Goal: Task Accomplishment & Management: Use online tool/utility

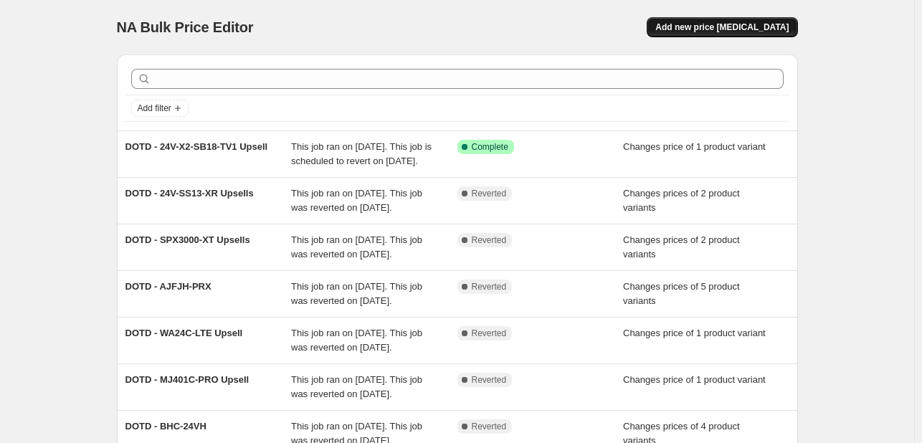
click at [703, 22] on span "Add new price [MEDICAL_DATA]" at bounding box center [721, 27] width 133 height 11
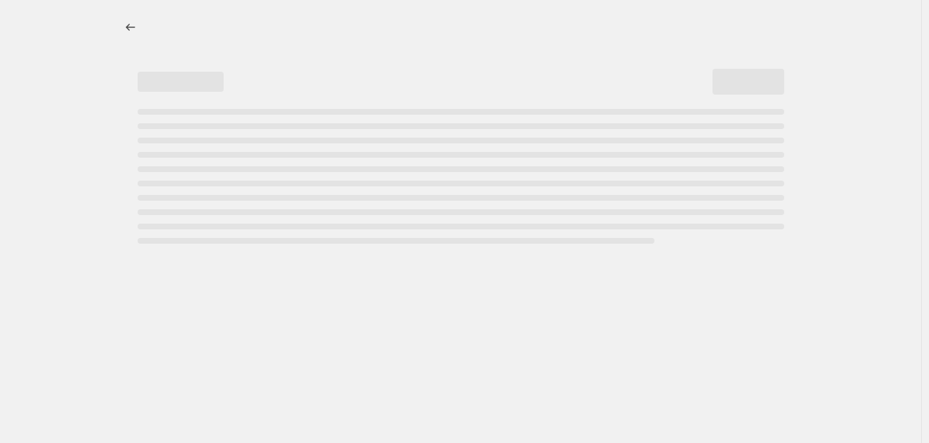
select select "percentage"
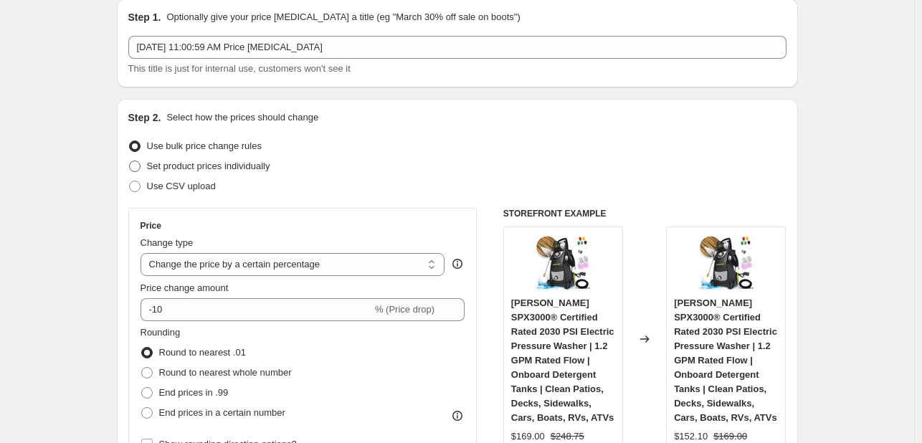
scroll to position [72, 0]
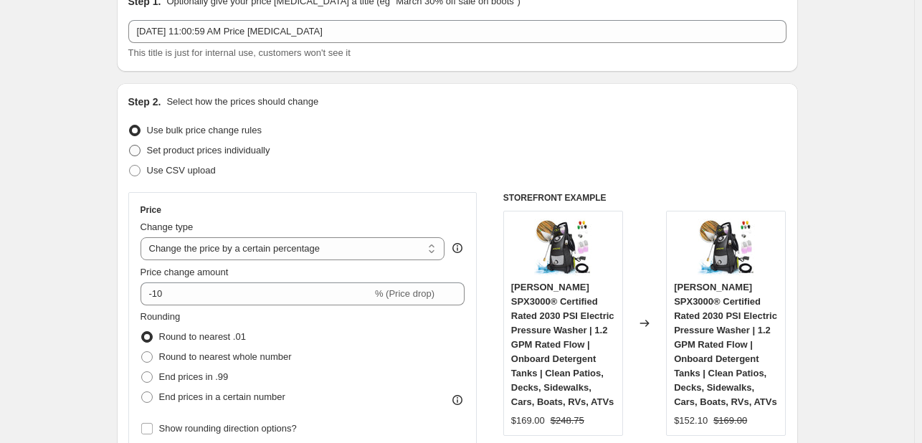
click at [179, 156] on span "Set product prices individually" at bounding box center [208, 150] width 123 height 11
click at [130, 146] on input "Set product prices individually" at bounding box center [129, 145] width 1 height 1
radio input "true"
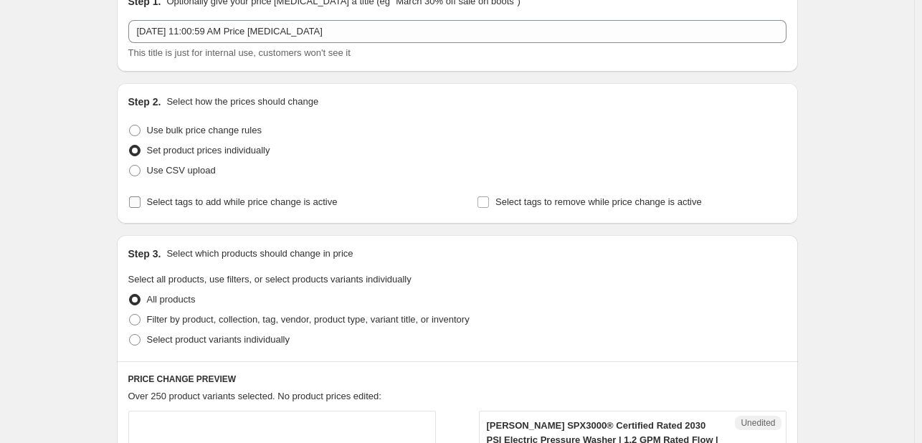
click at [176, 204] on span "Select tags to add while price change is active" at bounding box center [242, 201] width 191 height 11
click at [141, 204] on input "Select tags to add while price change is active" at bounding box center [134, 201] width 11 height 11
checkbox input "true"
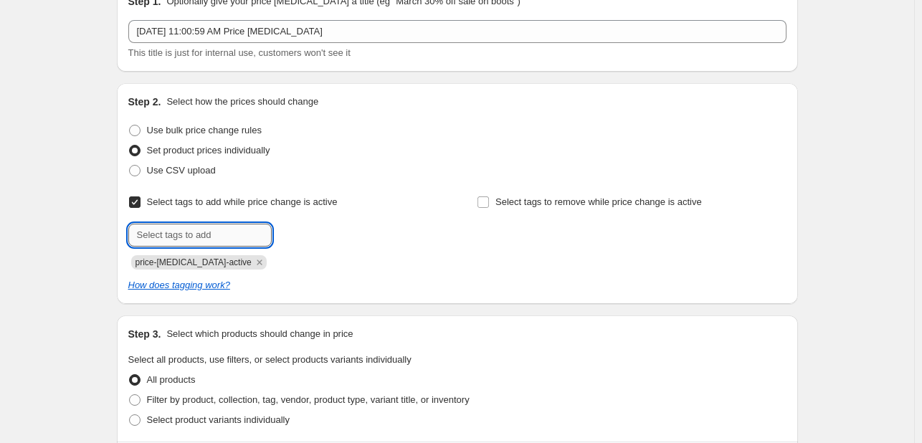
drag, startPoint x: 178, startPoint y: 227, endPoint x: 209, endPoint y: 242, distance: 34.3
click at [178, 227] on input "text" at bounding box center [199, 235] width 143 height 23
type input "deals"
click at [295, 239] on b "Add" at bounding box center [292, 234] width 16 height 10
click at [253, 262] on icon "Remove price-change-job-active" at bounding box center [259, 262] width 13 height 13
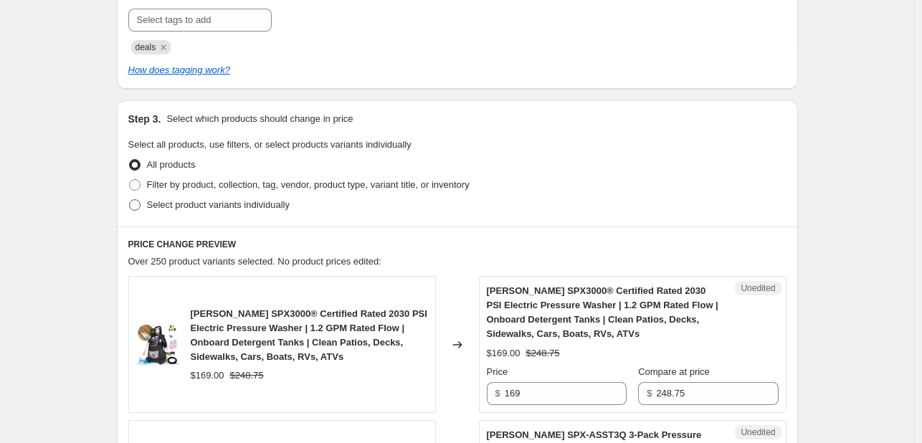
click at [227, 207] on span "Select product variants individually" at bounding box center [218, 204] width 143 height 11
click at [130, 200] on input "Select product variants individually" at bounding box center [129, 199] width 1 height 1
radio input "true"
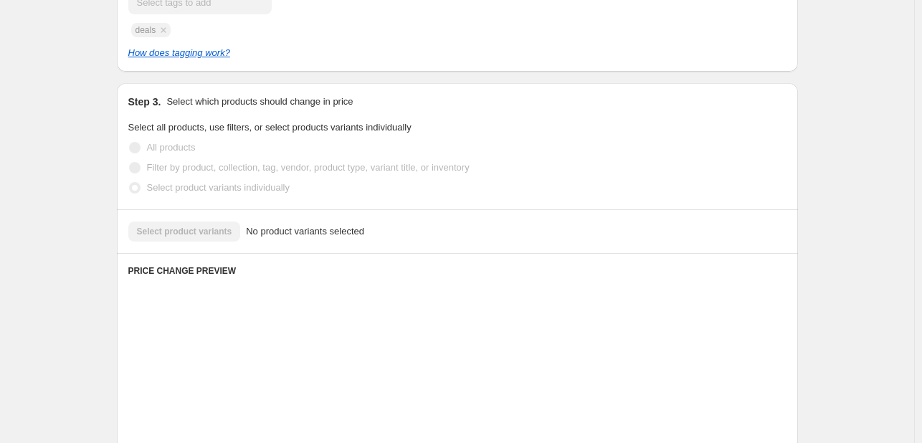
scroll to position [390, 0]
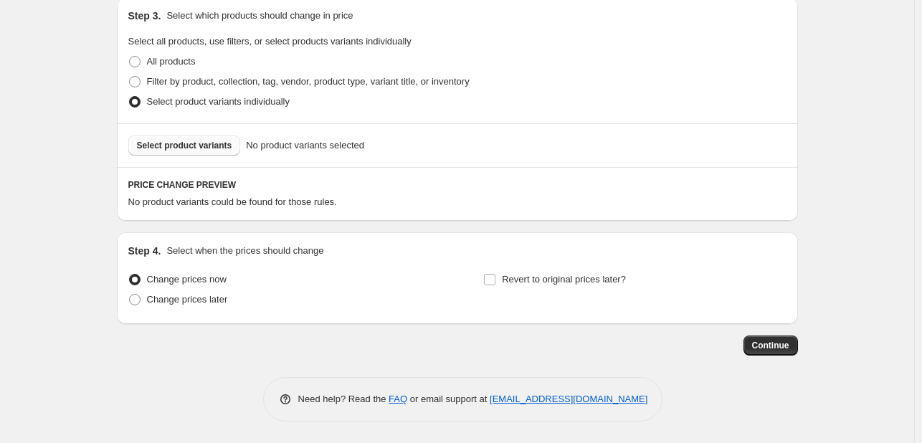
click at [211, 143] on span "Select product variants" at bounding box center [184, 145] width 95 height 11
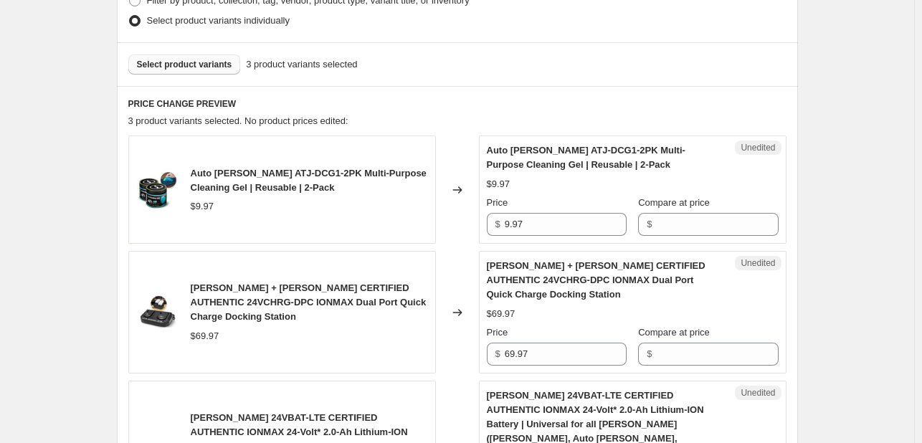
scroll to position [534, 0]
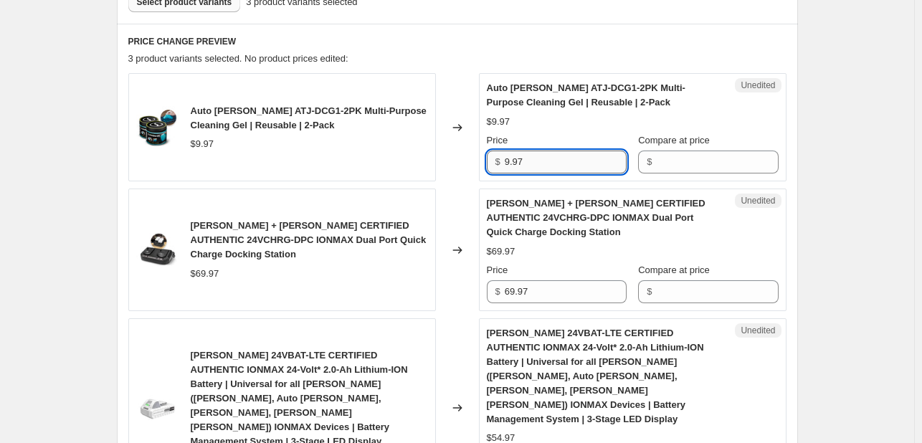
click at [538, 157] on input "9.97" at bounding box center [566, 162] width 122 height 23
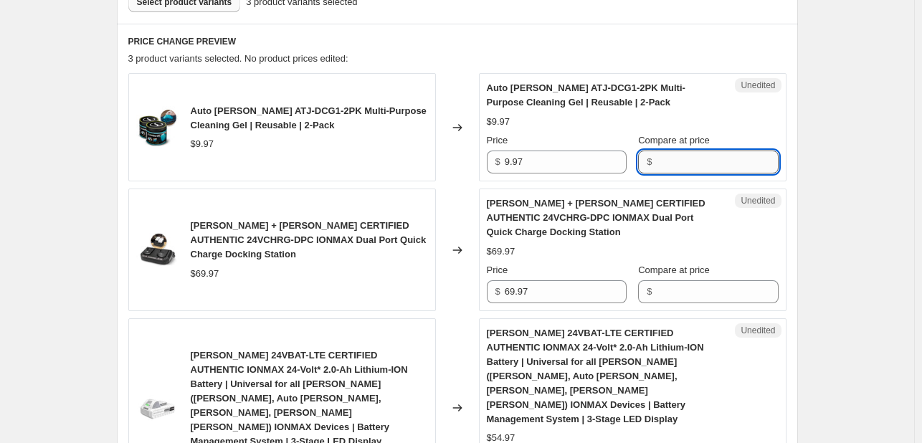
click at [665, 161] on input "Compare at price" at bounding box center [717, 162] width 122 height 23
paste input "9.97"
type input "9.97"
click at [559, 282] on input "69.97" at bounding box center [566, 291] width 122 height 23
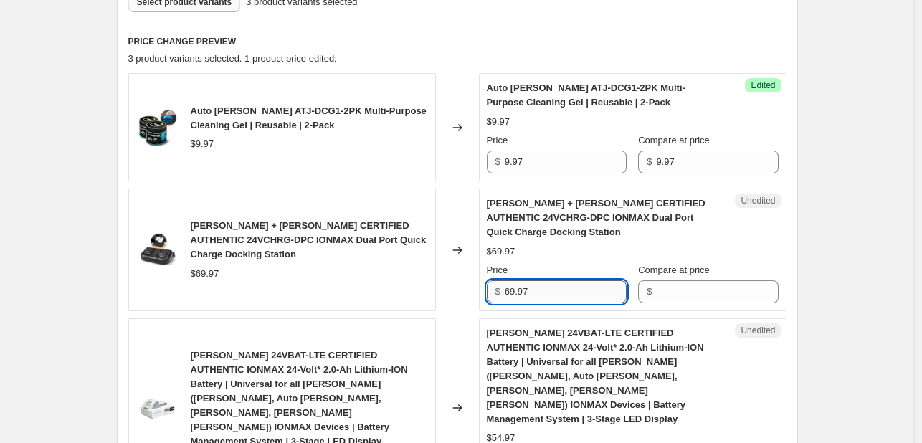
click at [559, 282] on input "69.97" at bounding box center [566, 291] width 122 height 23
click at [693, 290] on input "Compare at price" at bounding box center [717, 291] width 122 height 23
paste input "69.97"
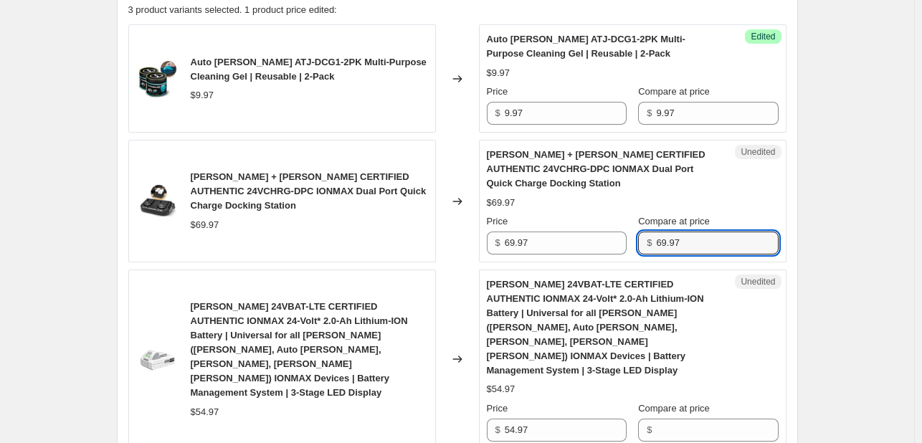
scroll to position [677, 0]
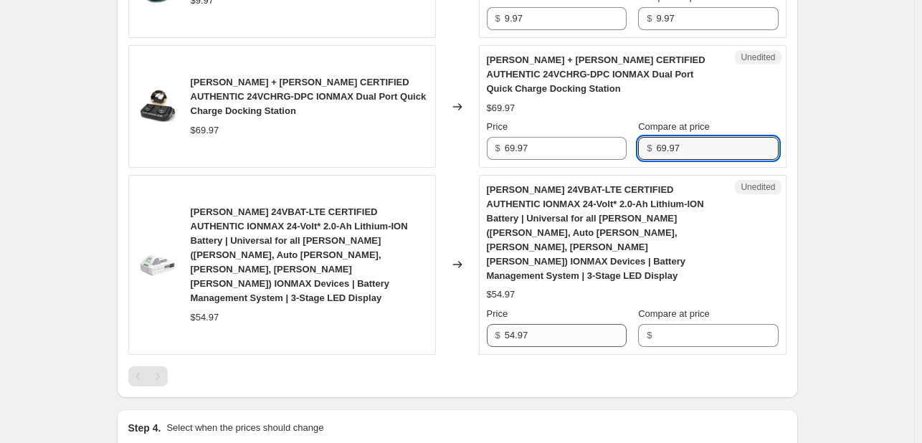
type input "69.97"
click at [526, 324] on input "54.97" at bounding box center [566, 335] width 122 height 23
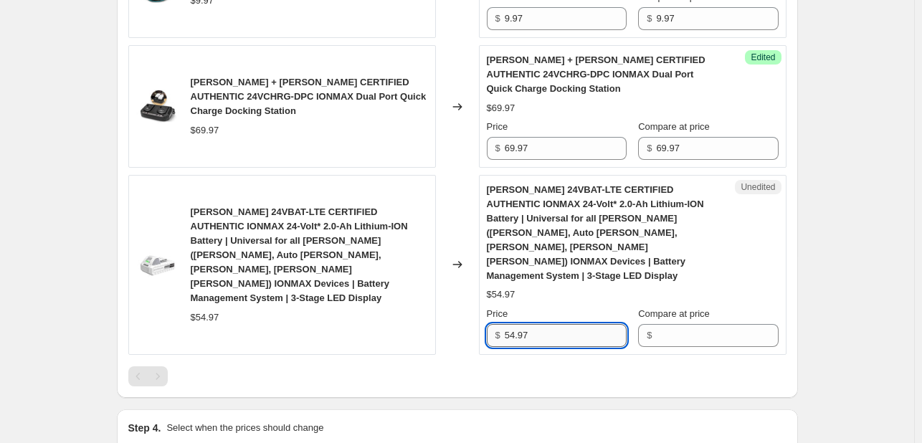
click at [526, 324] on input "54.97" at bounding box center [566, 335] width 122 height 23
click at [678, 324] on input "Compare at price" at bounding box center [717, 335] width 122 height 23
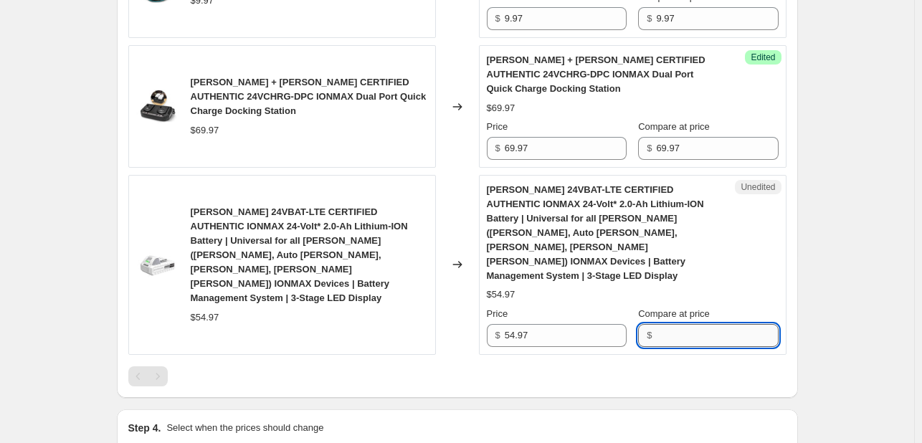
paste input "54.97"
type input "54.97"
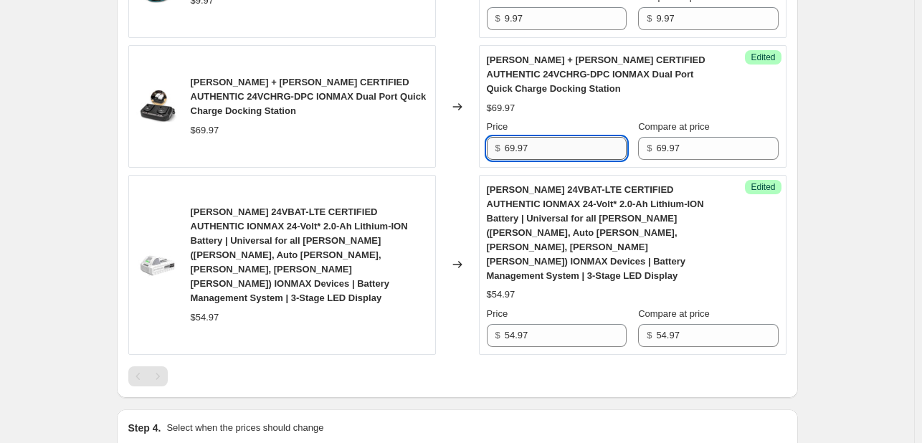
drag, startPoint x: 516, startPoint y: 147, endPoint x: 508, endPoint y: 147, distance: 8.6
click at [508, 147] on input "69.97" at bounding box center [566, 148] width 122 height 23
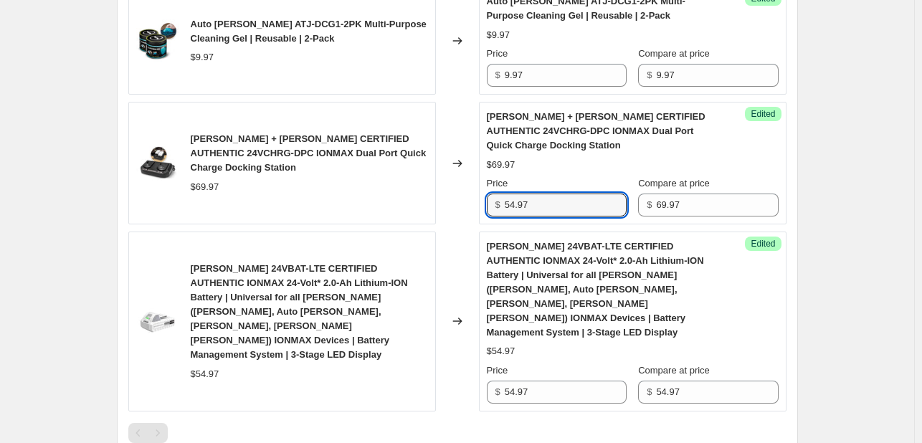
scroll to position [605, 0]
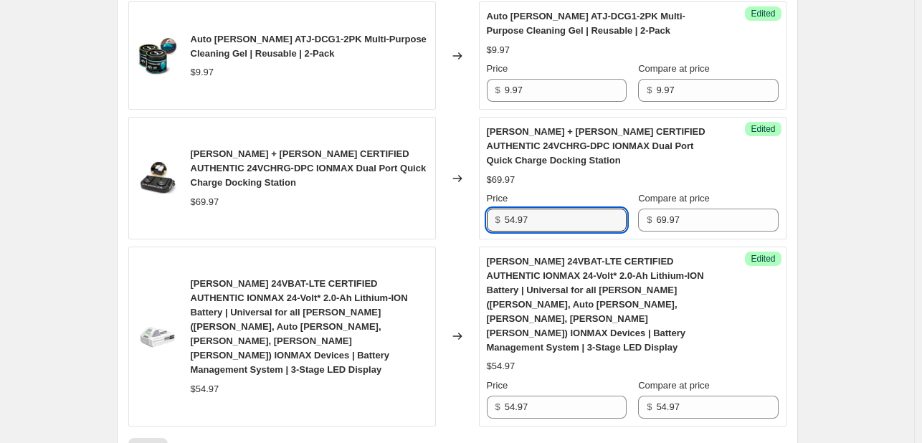
type input "54.97"
click at [293, 37] on span "Auto [PERSON_NAME] ATJ-DCG1-2PK Multi-Purpose Cleaning Gel | Reusable | 2-Pack" at bounding box center [309, 46] width 236 height 25
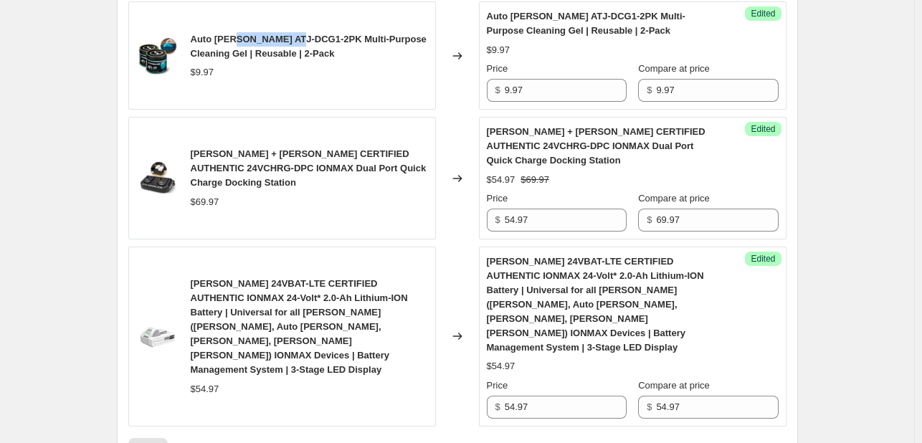
drag, startPoint x: 293, startPoint y: 37, endPoint x: 245, endPoint y: 33, distance: 48.2
click at [245, 34] on span "Auto [PERSON_NAME] ATJ-DCG1-2PK Multi-Purpose Cleaning Gel | Reusable | 2-Pack" at bounding box center [309, 46] width 236 height 25
copy span "ATJ-DCG1-2PK"
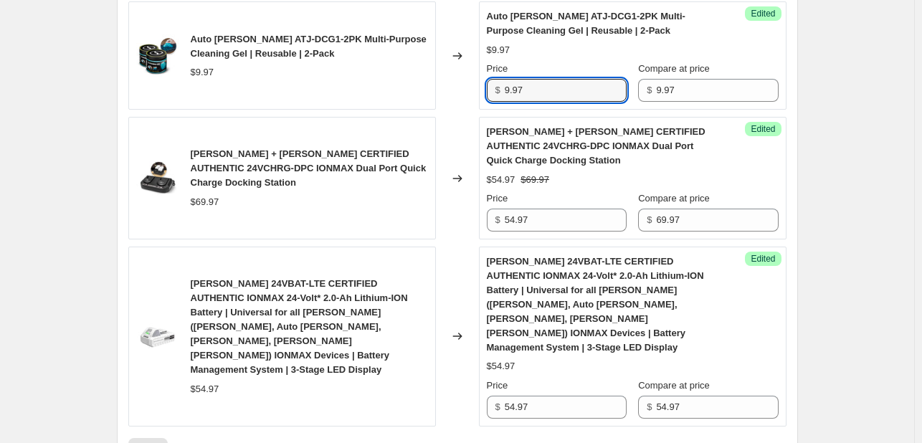
drag, startPoint x: 512, startPoint y: 91, endPoint x: 503, endPoint y: 91, distance: 9.3
click at [503, 91] on div "$ 9.97" at bounding box center [557, 90] width 140 height 23
type input "6.97"
click at [468, 132] on div "Changed to" at bounding box center [457, 178] width 43 height 123
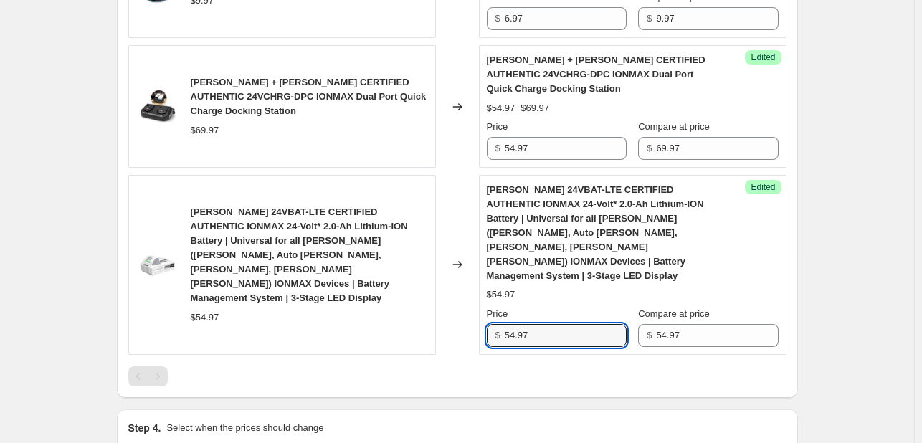
drag, startPoint x: 516, startPoint y: 307, endPoint x: 493, endPoint y: 308, distance: 23.0
click at [493, 324] on div "$ 54.97" at bounding box center [557, 335] width 140 height 23
type input "36.97"
click at [515, 323] on div "Success Edited [PERSON_NAME] 24VBAT-LTE CERTIFIED AUTHENTIC IONMAX 24-Volt* 2.0…" at bounding box center [633, 265] width 308 height 180
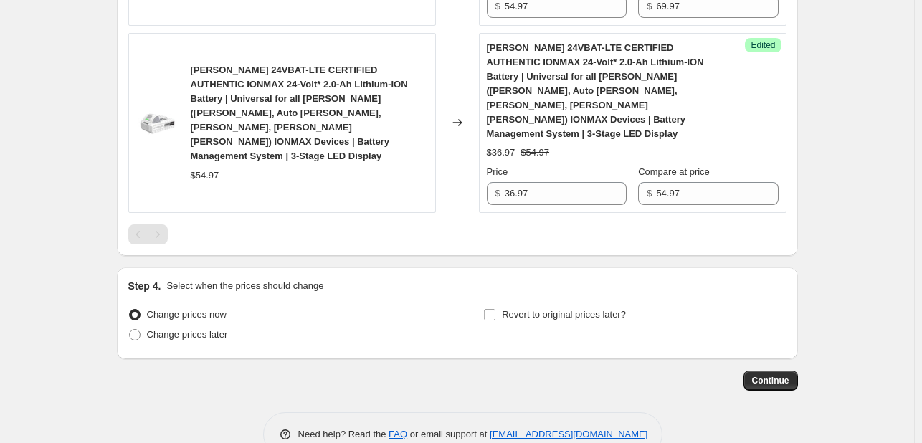
scroll to position [820, 0]
click at [209, 328] on span "Change prices later" at bounding box center [187, 333] width 81 height 11
click at [130, 328] on input "Change prices later" at bounding box center [129, 328] width 1 height 1
radio input "true"
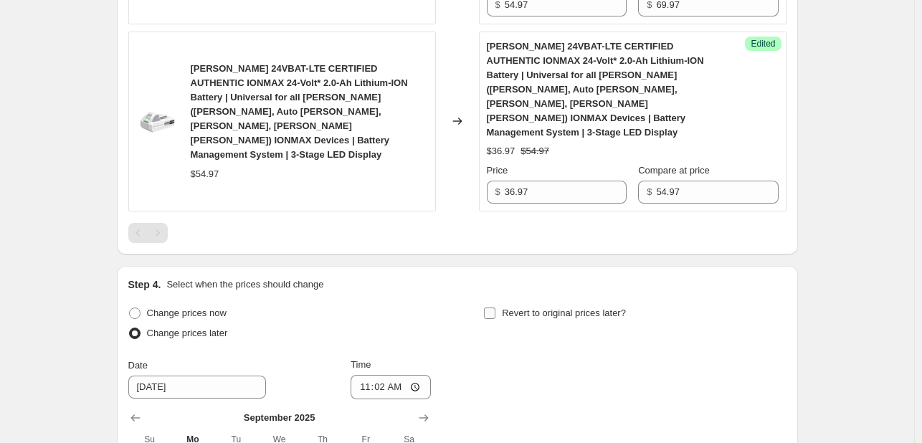
click at [558, 306] on span "Revert to original prices later?" at bounding box center [564, 313] width 124 height 14
click at [496, 308] on input "Revert to original prices later?" at bounding box center [489, 313] width 11 height 11
checkbox input "true"
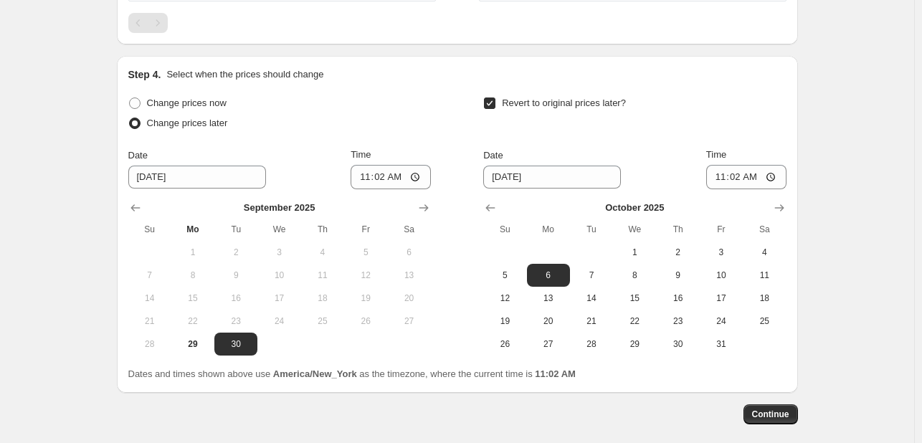
scroll to position [1035, 0]
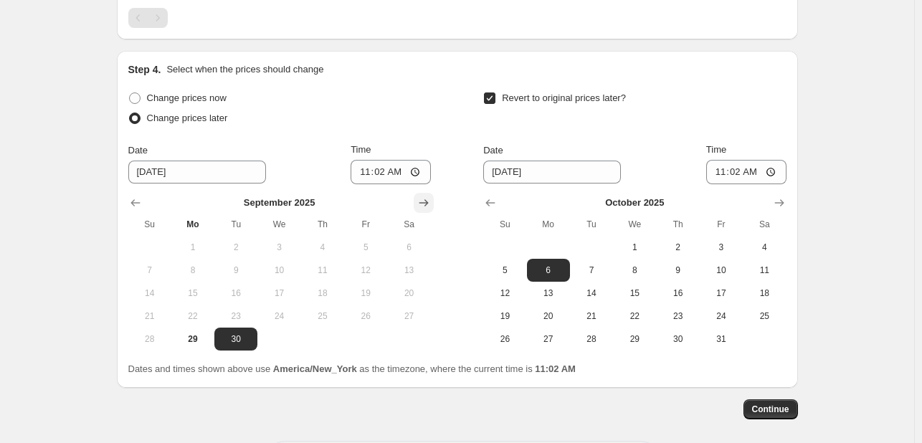
click at [422, 196] on icon "Show next month, October 2025" at bounding box center [424, 203] width 14 height 14
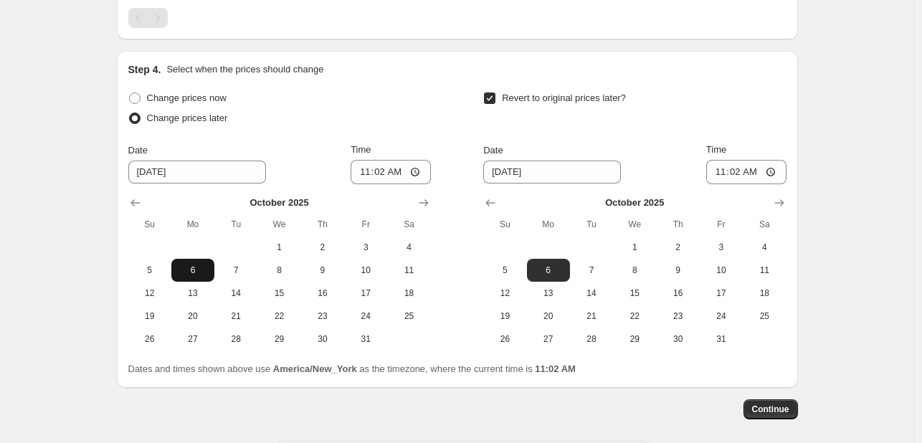
click at [178, 259] on button "6" at bounding box center [192, 270] width 43 height 23
type input "[DATE]"
click at [676, 265] on span "9" at bounding box center [678, 270] width 32 height 11
type input "[DATE]"
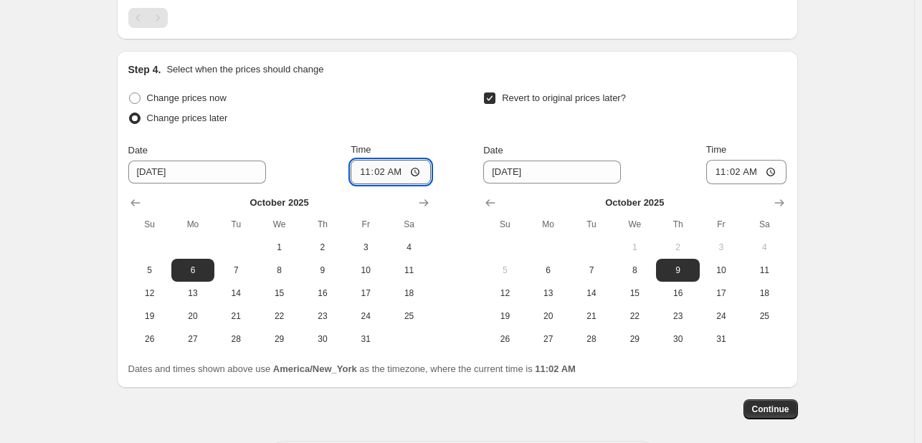
click at [364, 160] on input "11:02" at bounding box center [391, 172] width 80 height 24
type input "09:00"
click at [718, 160] on input "11:02" at bounding box center [746, 172] width 80 height 24
type input "10:00"
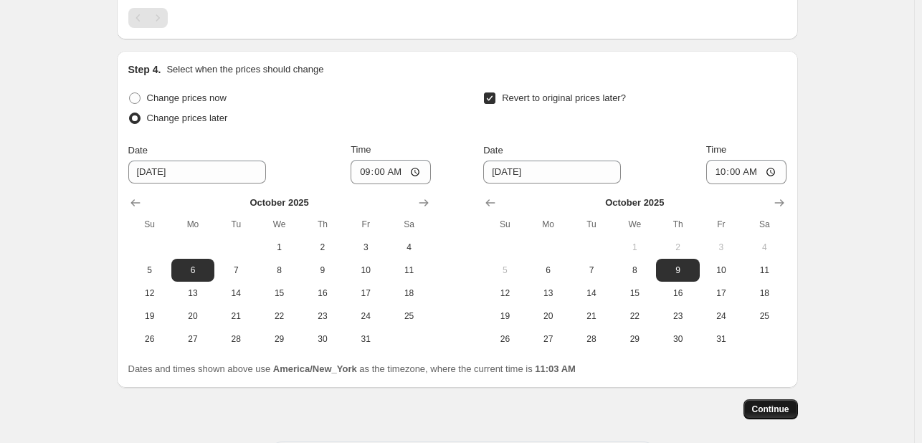
click at [782, 404] on span "Continue" at bounding box center [770, 409] width 37 height 11
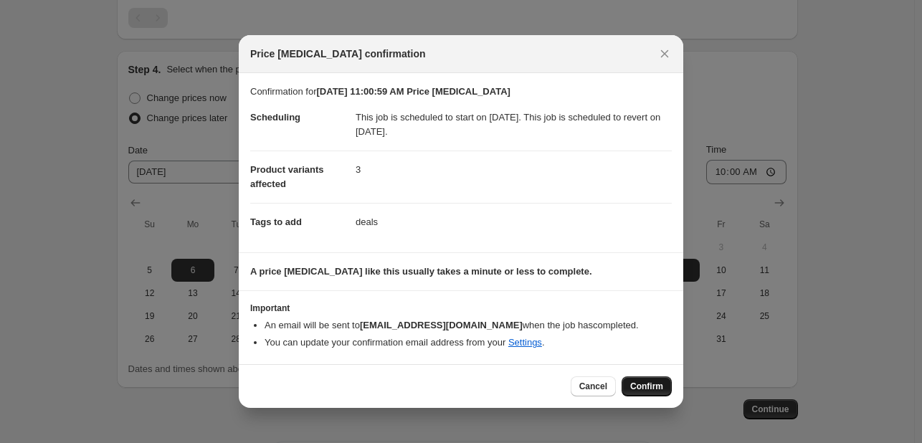
click at [651, 385] on span "Confirm" at bounding box center [646, 386] width 33 height 11
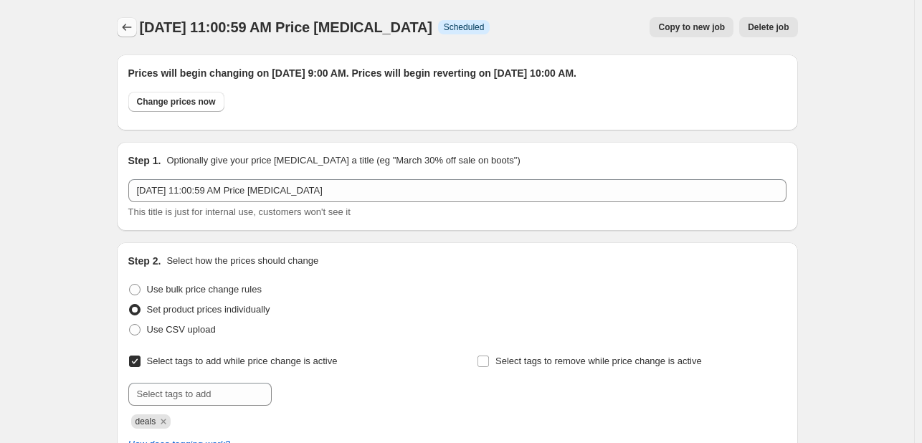
click at [128, 28] on icon "Price change jobs" at bounding box center [127, 27] width 14 height 14
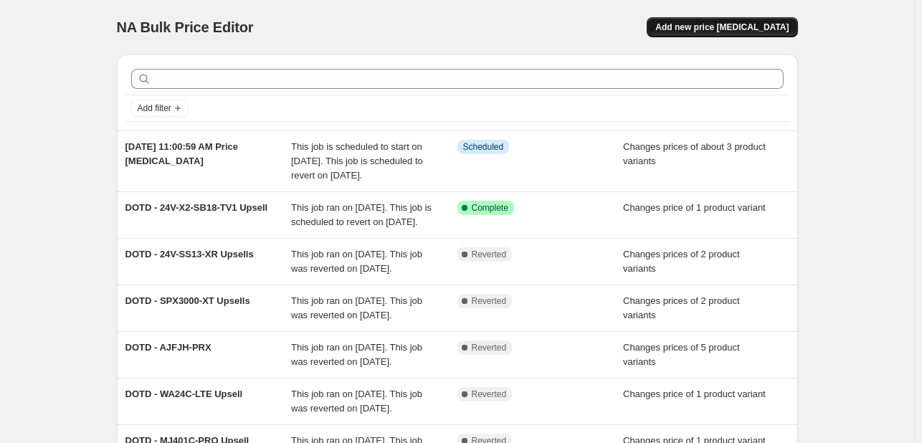
click at [703, 24] on span "Add new price [MEDICAL_DATA]" at bounding box center [721, 27] width 133 height 11
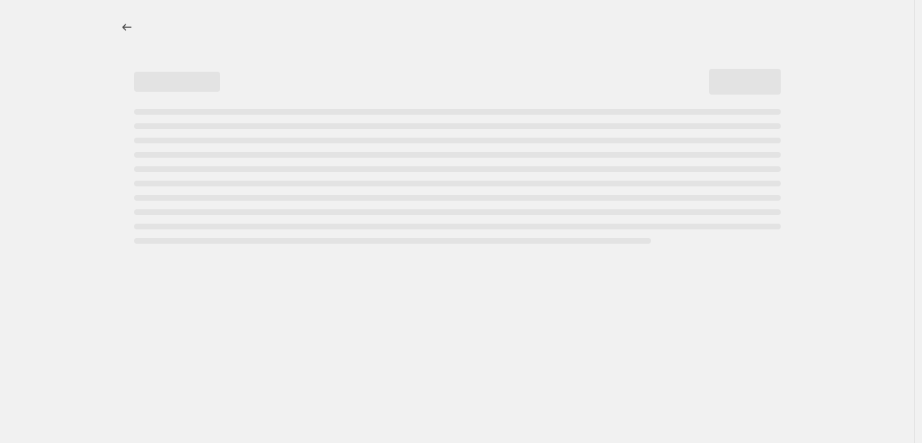
select select "percentage"
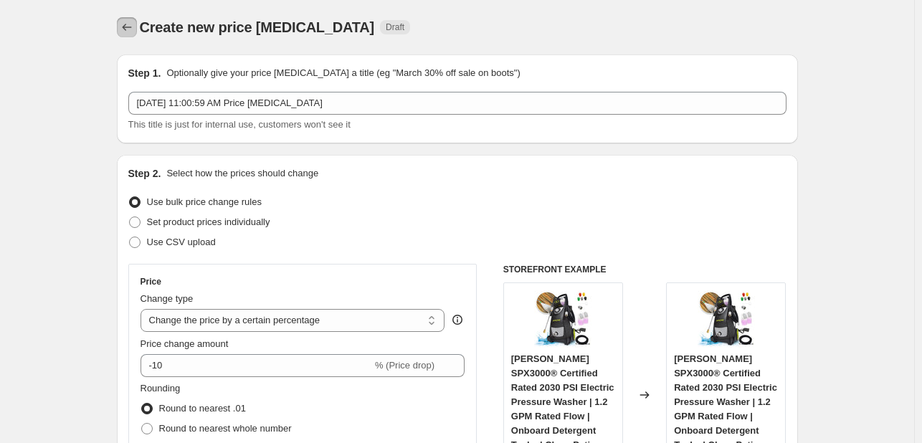
click at [123, 28] on icon "Price change jobs" at bounding box center [127, 27] width 14 height 14
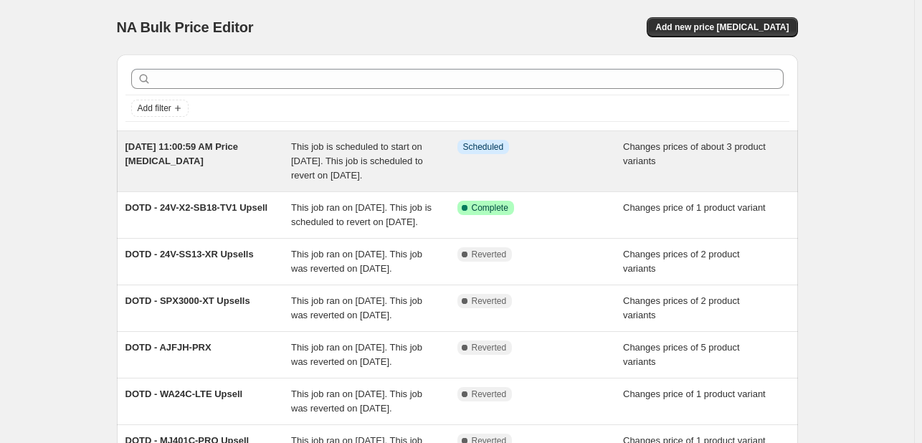
click at [230, 141] on span "[DATE] 11:00:59 AM Price [MEDICAL_DATA]" at bounding box center [181, 153] width 113 height 25
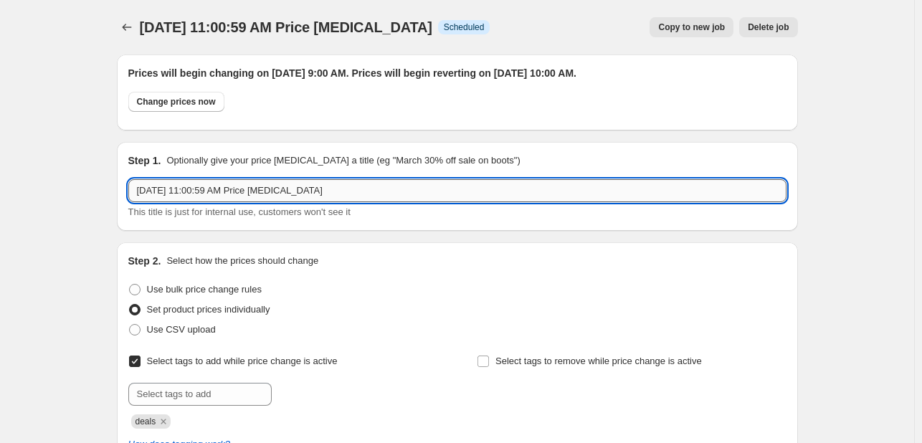
click at [300, 184] on input "[DATE] 11:00:59 AM Price [MEDICAL_DATA]" at bounding box center [457, 190] width 658 height 23
paste input "DOTD - 24V-WSB-LTE"
drag, startPoint x: 594, startPoint y: 189, endPoint x: 231, endPoint y: 184, distance: 362.9
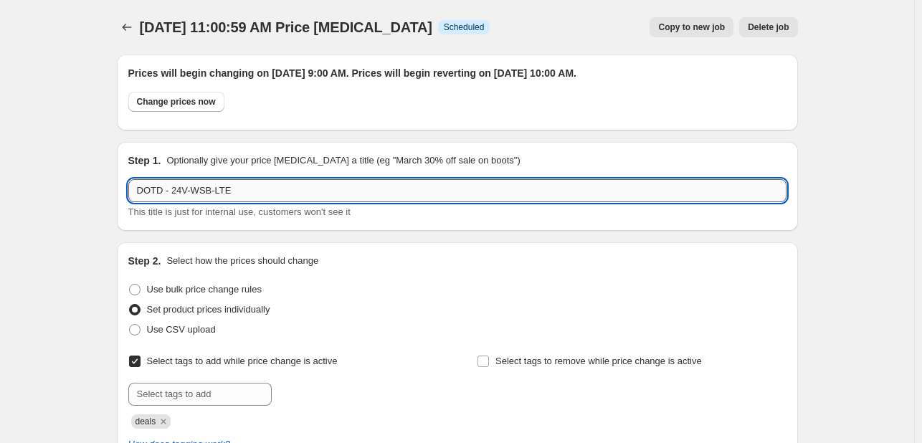
click at [231, 184] on input "DOTD - 24V-WSB-LTE" at bounding box center [457, 190] width 658 height 23
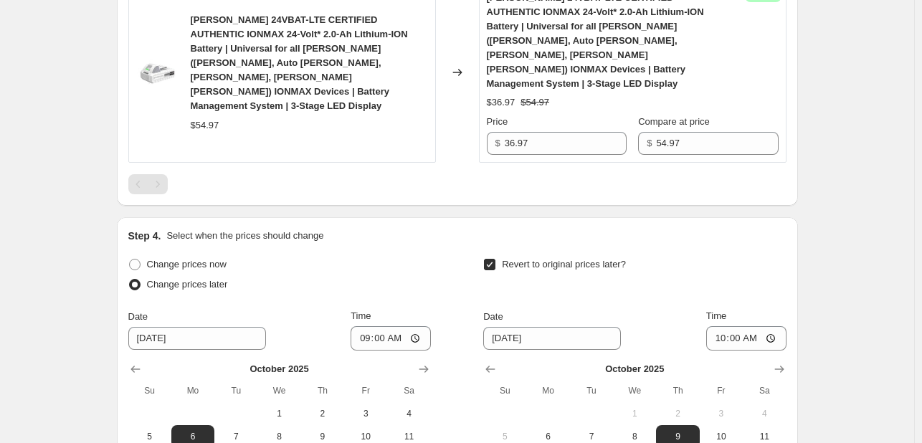
scroll to position [1157, 0]
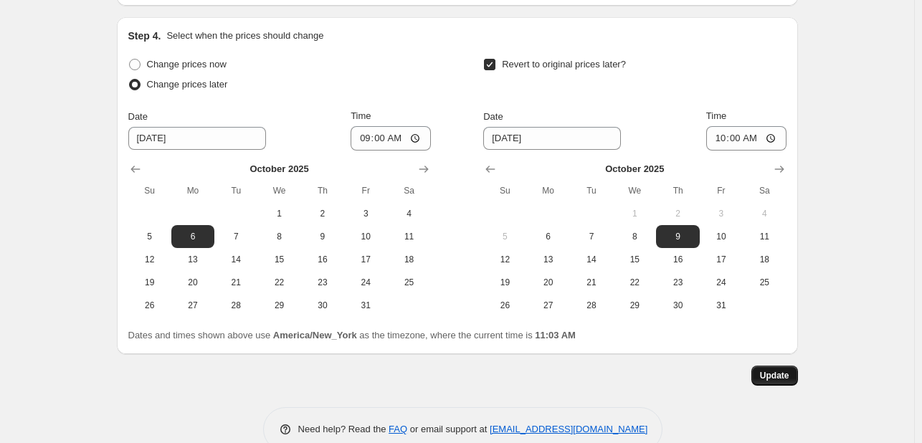
type input "DOTD - 24V-WSB-LTE Upsells"
click at [759, 366] on button "Update" at bounding box center [774, 376] width 47 height 20
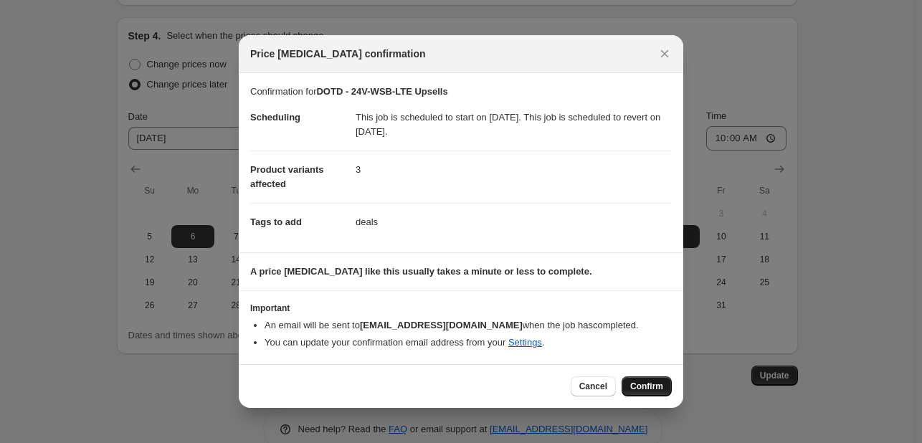
click at [651, 387] on span "Confirm" at bounding box center [646, 386] width 33 height 11
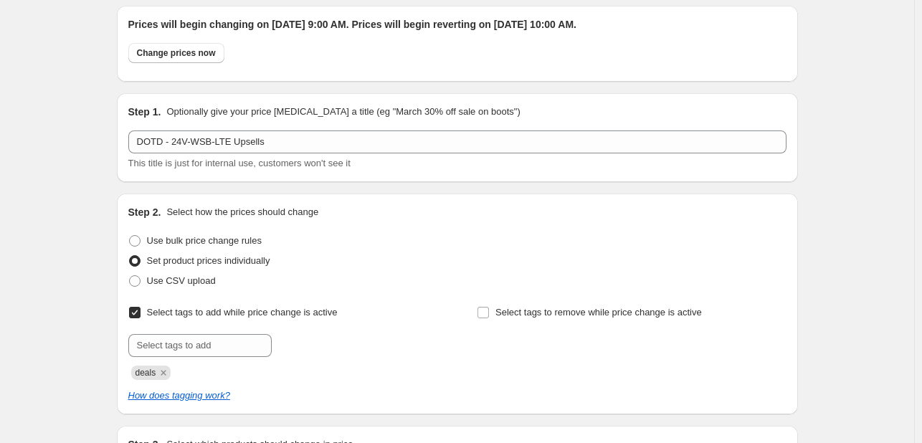
scroll to position [0, 0]
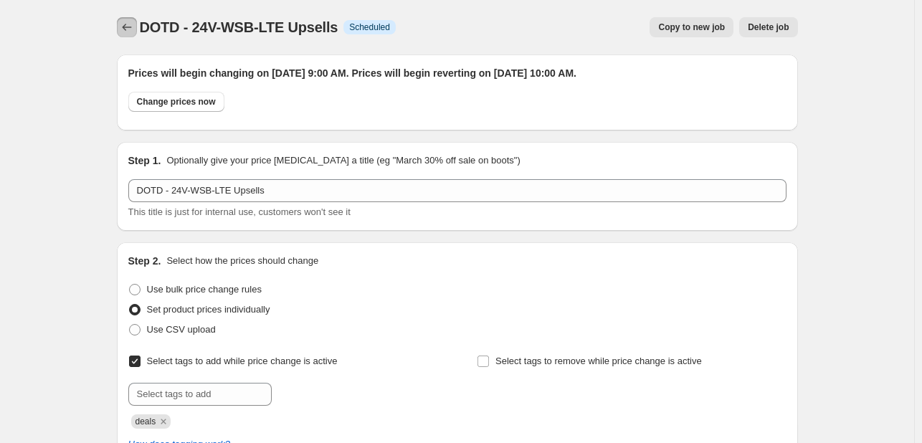
click at [128, 25] on icon "Price change jobs" at bounding box center [126, 27] width 9 height 7
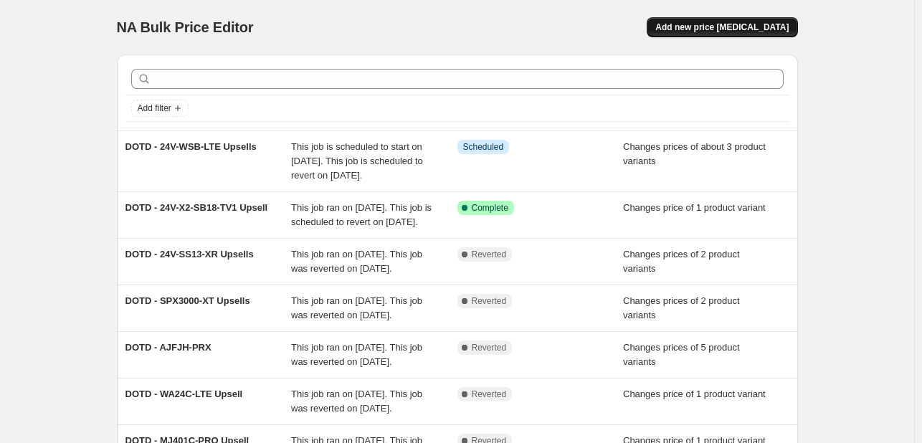
click at [740, 27] on span "Add new price [MEDICAL_DATA]" at bounding box center [721, 27] width 133 height 11
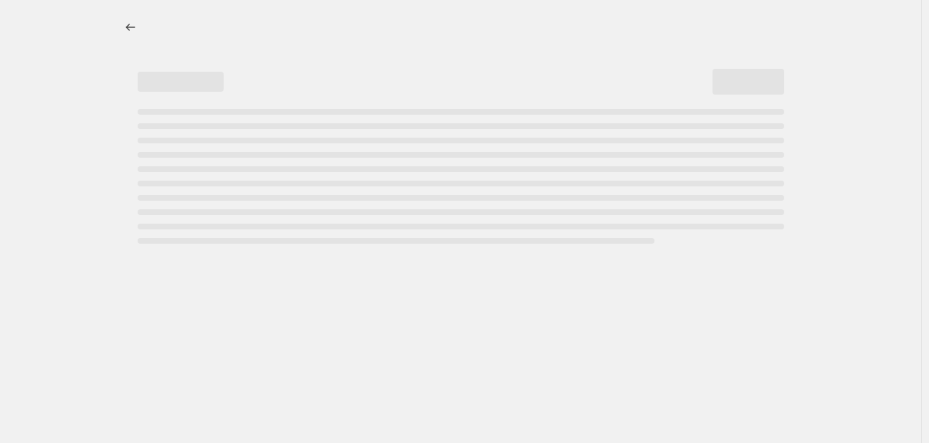
select select "percentage"
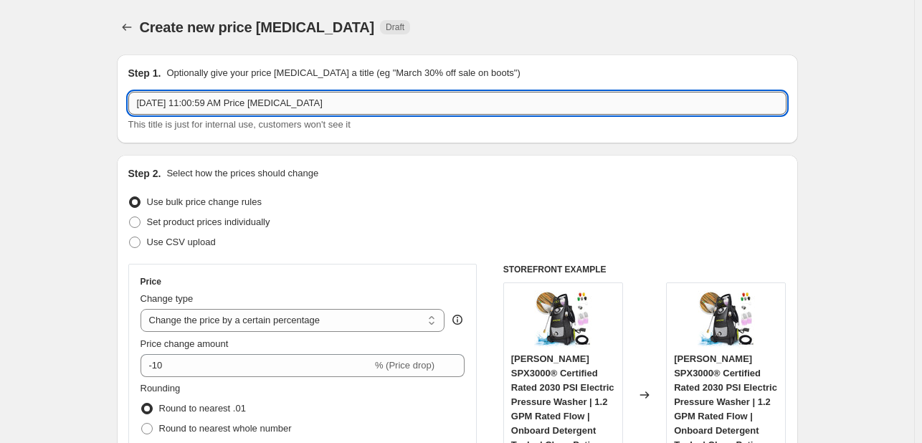
click at [282, 106] on input "[DATE] 11:00:59 AM Price [MEDICAL_DATA]" at bounding box center [457, 103] width 658 height 23
paste input "WEEKEND FLASH SALE"
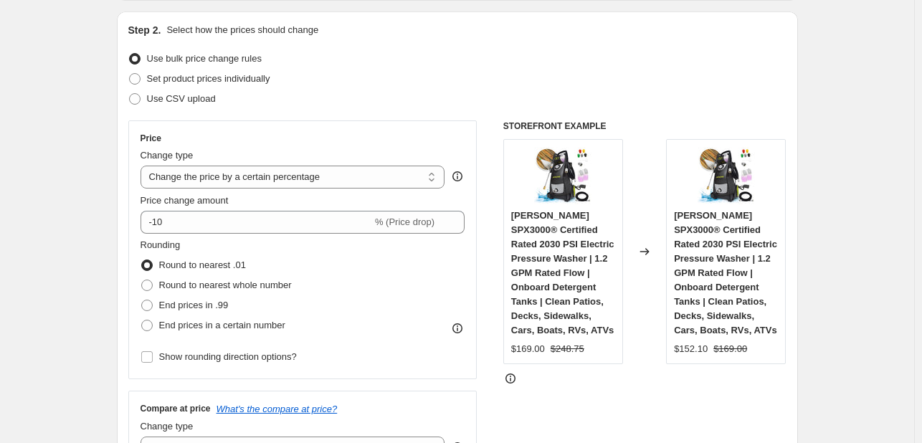
scroll to position [72, 0]
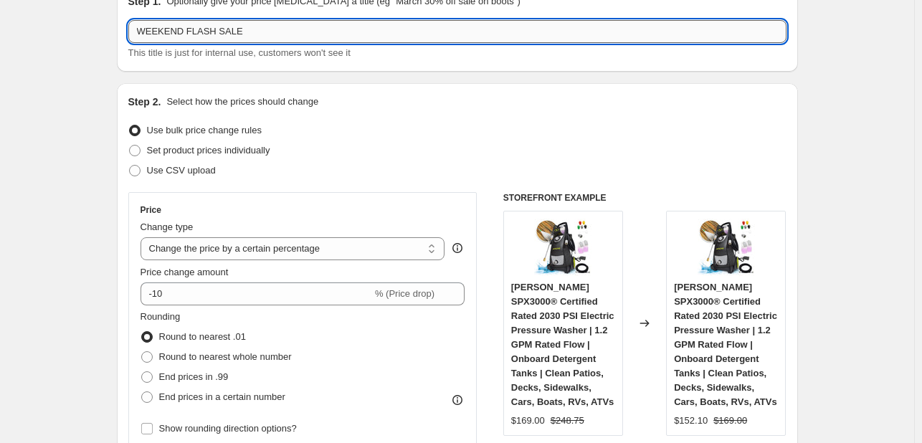
drag, startPoint x: 234, startPoint y: 32, endPoint x: 769, endPoint y: 36, distance: 535.7
click at [769, 36] on input "WEEKEND FLASH SALE" at bounding box center [457, 31] width 658 height 23
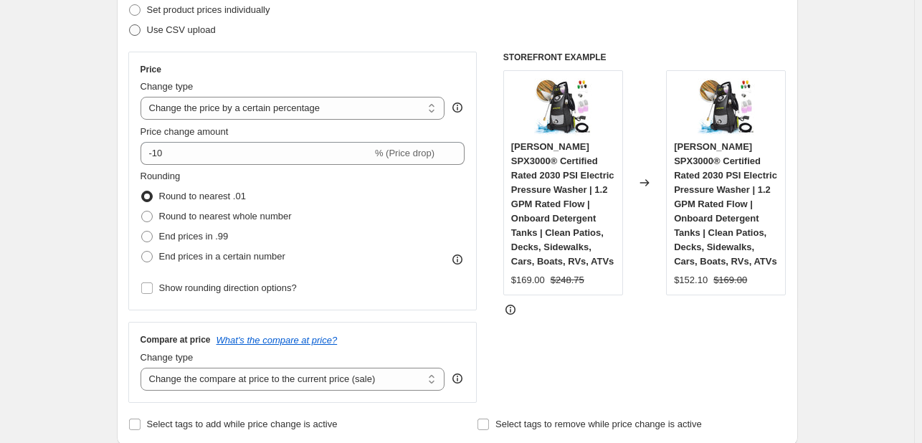
scroll to position [215, 0]
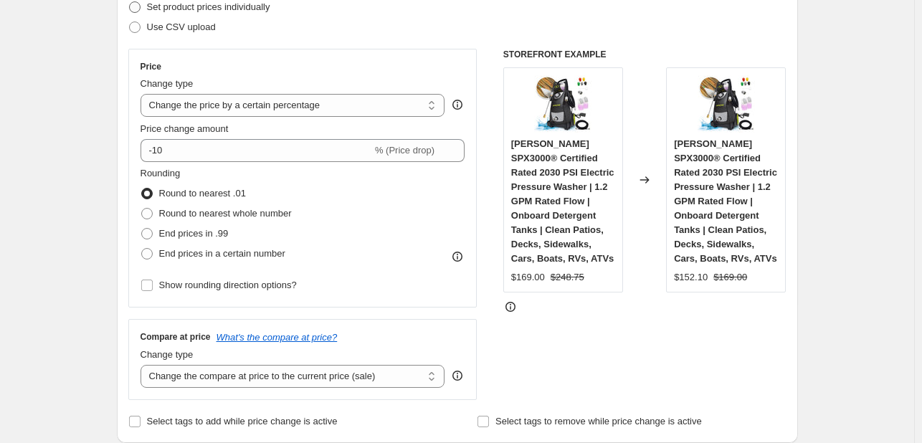
type input "WEEKEND FLASH SALE"
click at [217, 9] on span "Set product prices individually" at bounding box center [208, 6] width 123 height 11
click at [130, 2] on input "Set product prices individually" at bounding box center [129, 1] width 1 height 1
radio input "true"
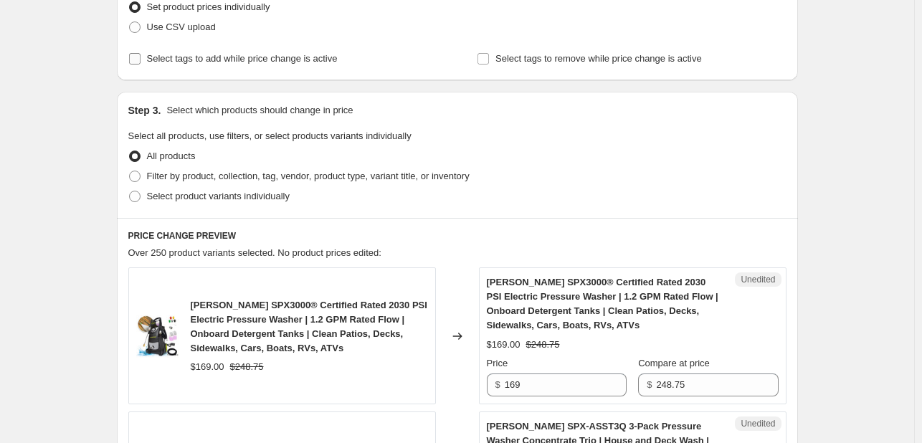
click at [192, 58] on span "Select tags to add while price change is active" at bounding box center [242, 58] width 191 height 11
click at [141, 58] on input "Select tags to add while price change is active" at bounding box center [134, 58] width 11 height 11
checkbox input "true"
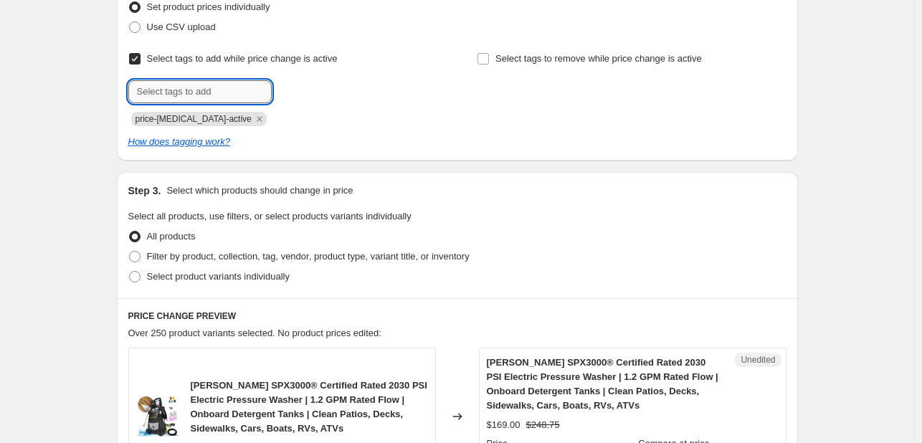
drag, startPoint x: 194, startPoint y: 76, endPoint x: 200, endPoint y: 99, distance: 23.7
click at [196, 99] on input "text" at bounding box center [199, 91] width 143 height 23
type input "deals"
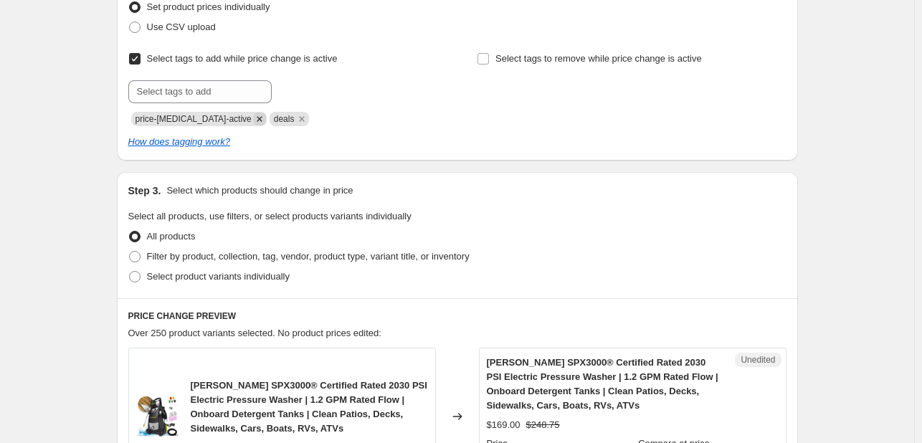
click at [257, 118] on icon "Remove price-change-job-active" at bounding box center [259, 118] width 5 height 5
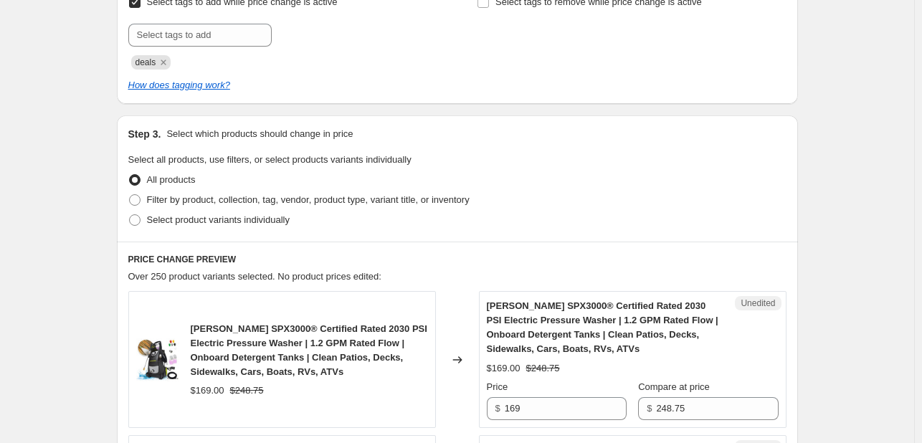
scroll to position [359, 0]
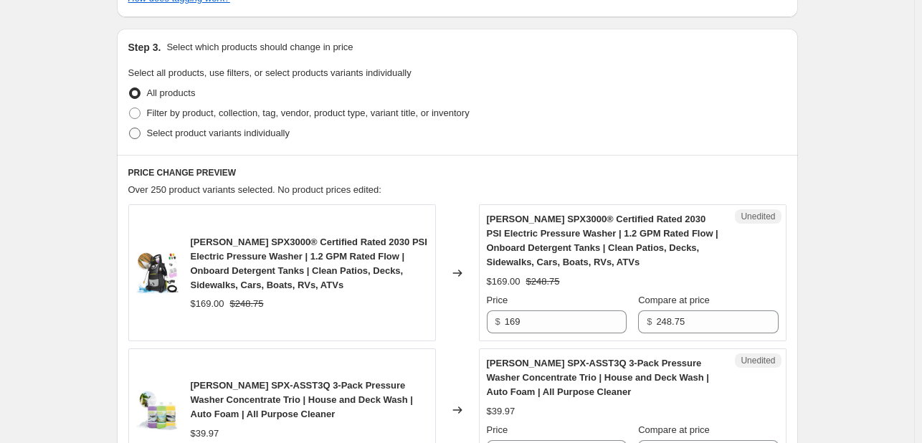
click at [191, 130] on span "Select product variants individually" at bounding box center [218, 133] width 143 height 11
click at [130, 128] on input "Select product variants individually" at bounding box center [129, 128] width 1 height 1
radio input "true"
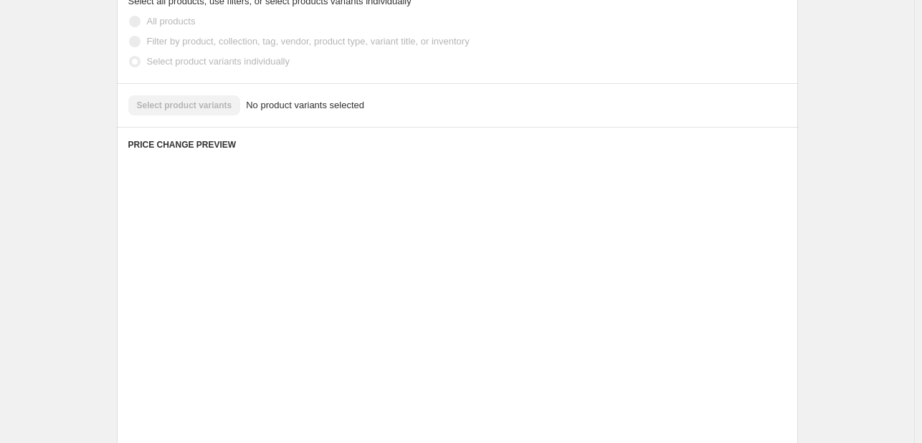
scroll to position [390, 0]
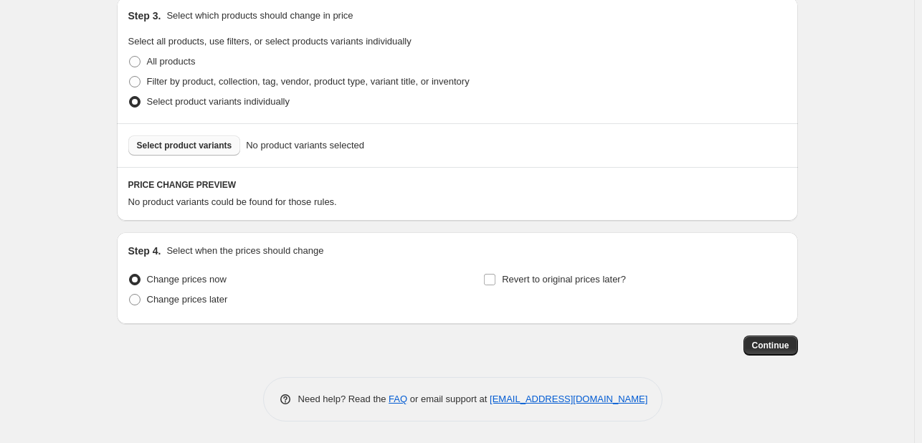
click at [181, 141] on span "Select product variants" at bounding box center [184, 145] width 95 height 11
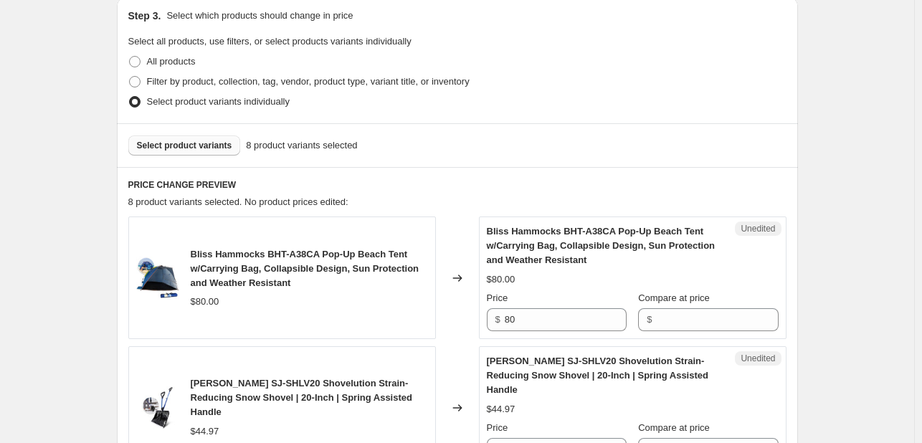
click at [209, 147] on span "Select product variants" at bounding box center [184, 145] width 95 height 11
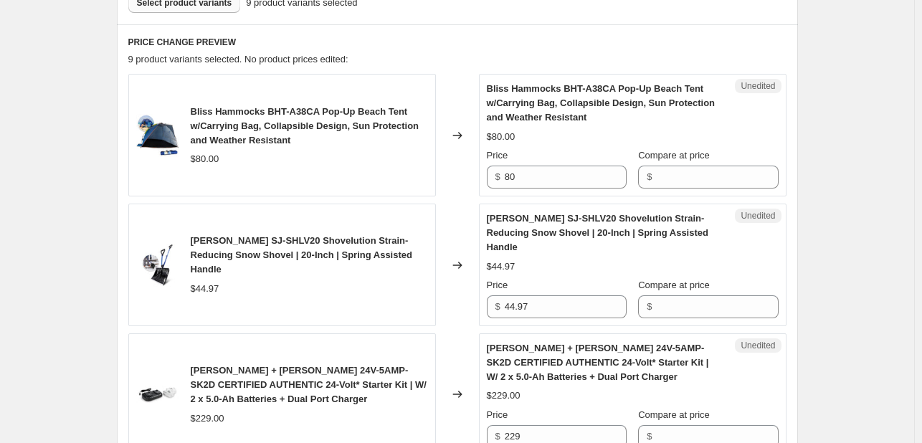
scroll to position [534, 0]
click at [531, 173] on input "80" at bounding box center [566, 176] width 122 height 23
click at [534, 171] on input "80" at bounding box center [566, 176] width 122 height 23
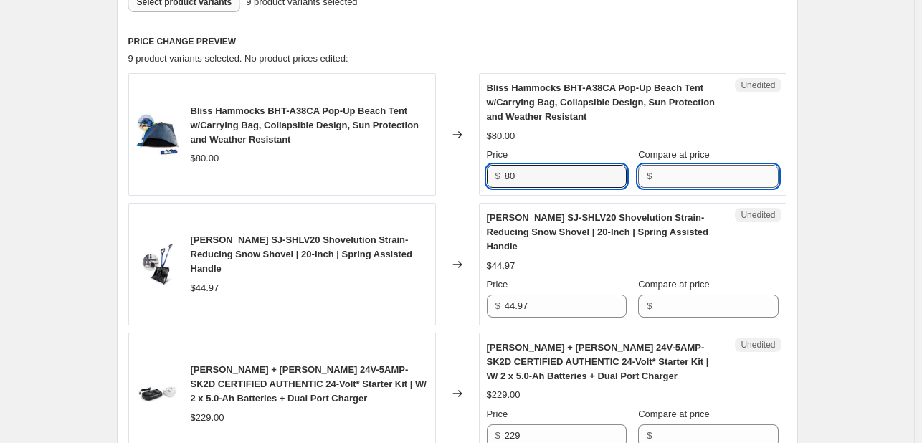
click at [670, 170] on input "Compare at price" at bounding box center [717, 176] width 122 height 23
paste input "80"
type input "80"
click at [556, 278] on div "Price $ 44.97" at bounding box center [557, 298] width 140 height 40
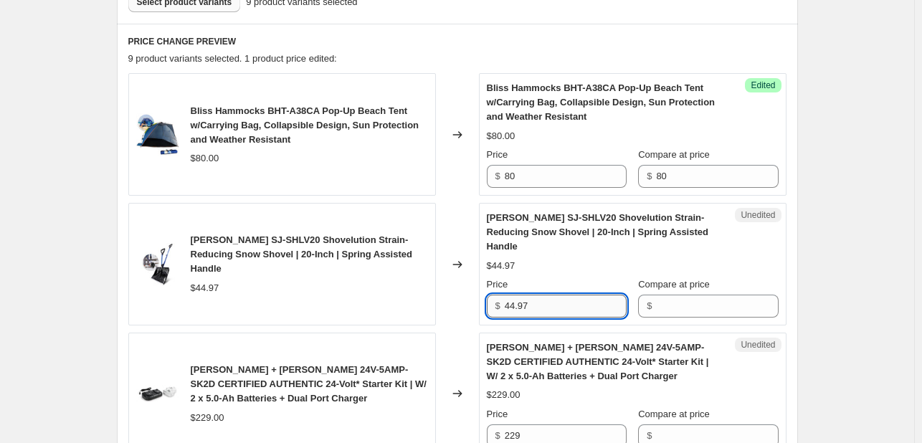
click at [550, 295] on input "44.97" at bounding box center [566, 306] width 122 height 23
click at [683, 295] on input "Compare at price" at bounding box center [717, 306] width 122 height 23
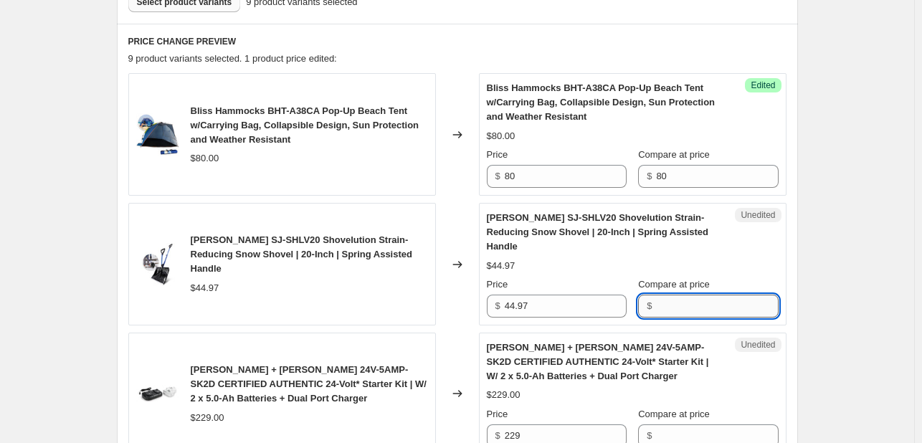
paste input "44.97"
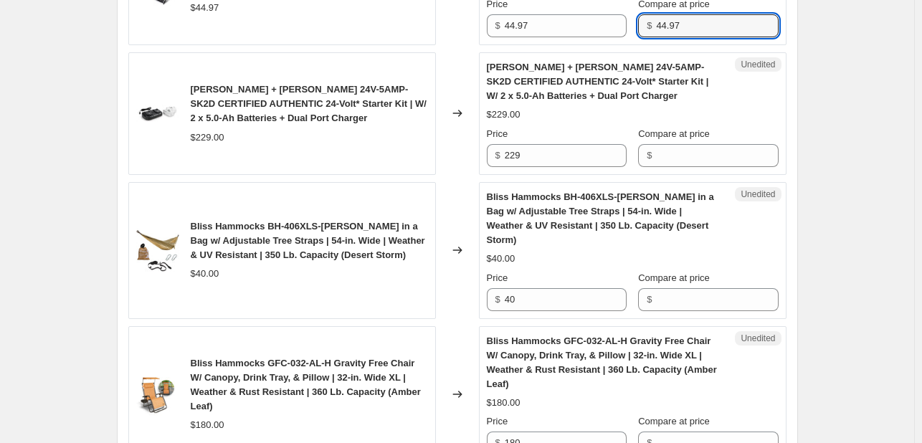
scroll to position [820, 0]
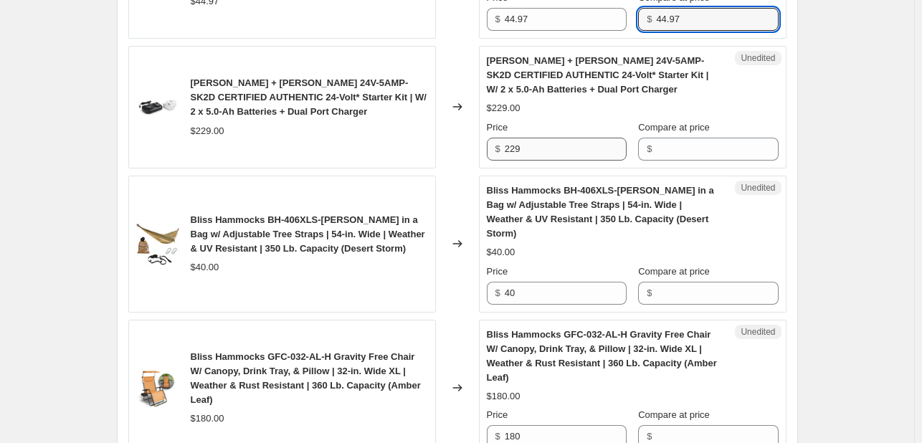
type input "44.97"
click at [543, 138] on input "229" at bounding box center [566, 149] width 122 height 23
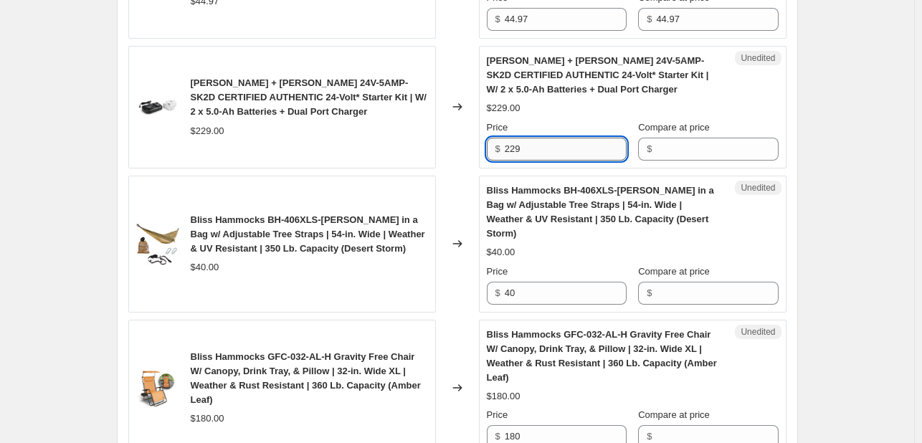
click at [543, 138] on input "229" at bounding box center [566, 149] width 122 height 23
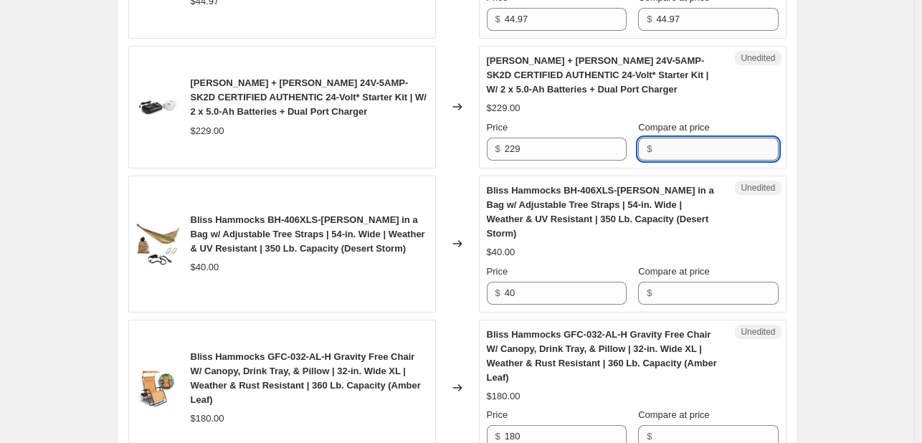
click at [690, 138] on input "Compare at price" at bounding box center [717, 149] width 122 height 23
paste input "229"
type input "229"
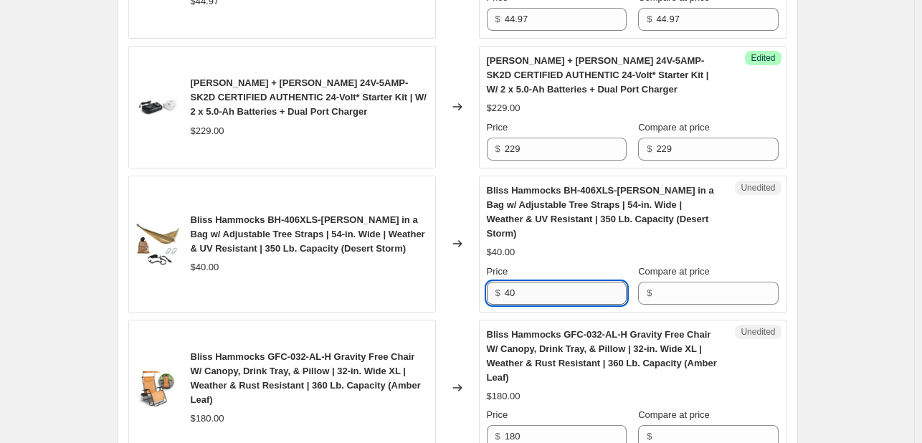
click at [549, 282] on input "40" at bounding box center [566, 293] width 122 height 23
click at [668, 282] on input "Compare at price" at bounding box center [717, 293] width 122 height 23
paste input "40"
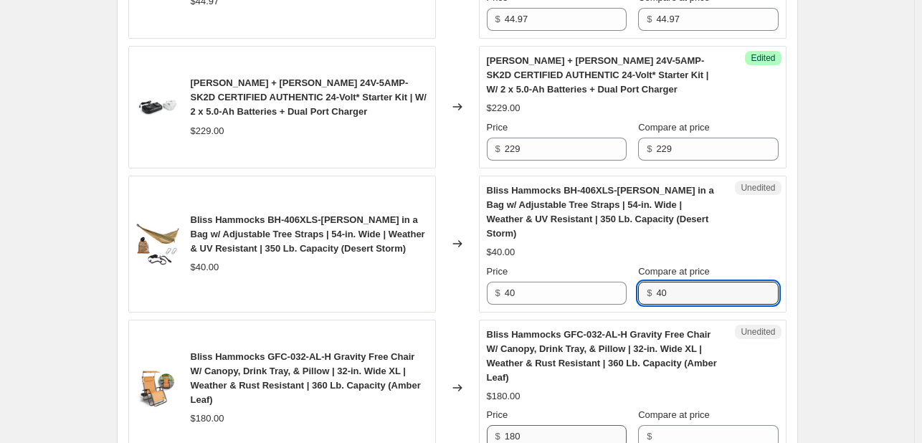
type input "40"
click at [540, 425] on input "180" at bounding box center [566, 436] width 122 height 23
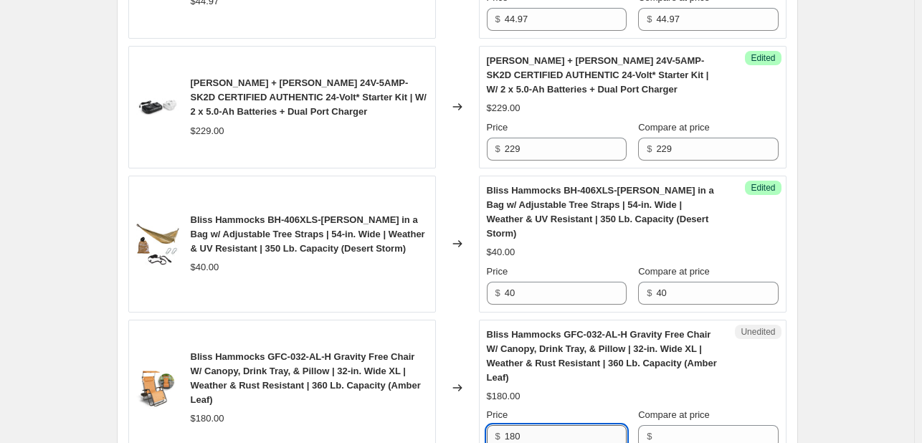
click at [540, 425] on input "180" at bounding box center [566, 436] width 122 height 23
click at [695, 425] on input "Compare at price" at bounding box center [717, 436] width 122 height 23
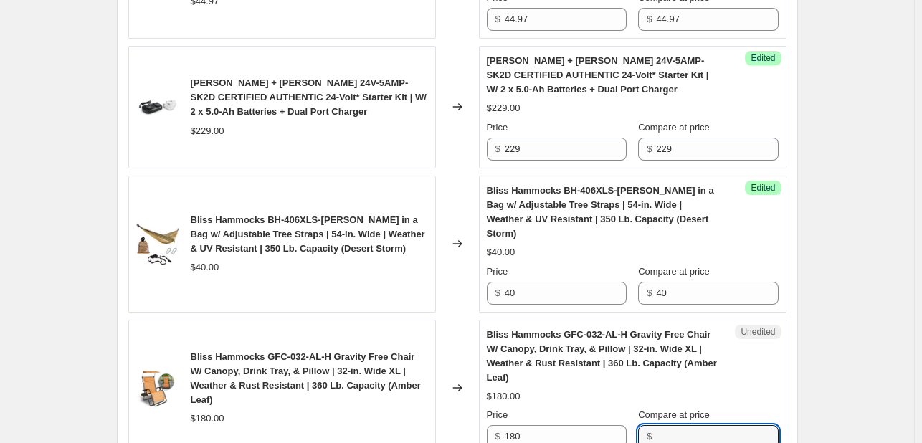
paste input "180"
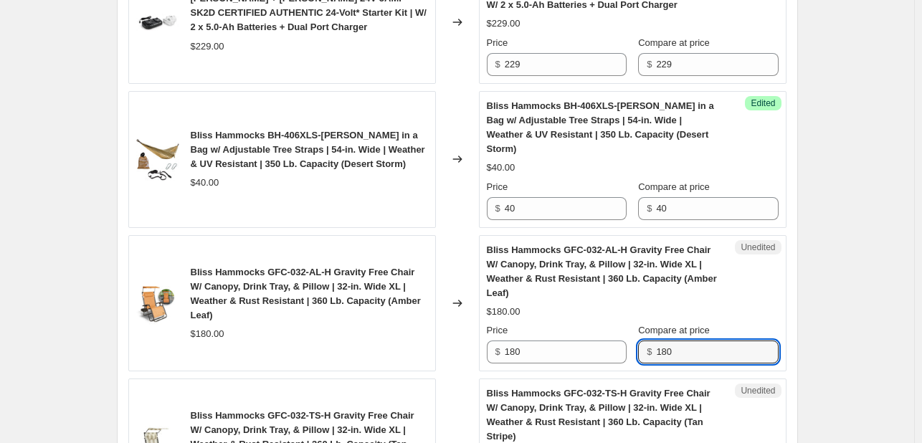
scroll to position [1107, 0]
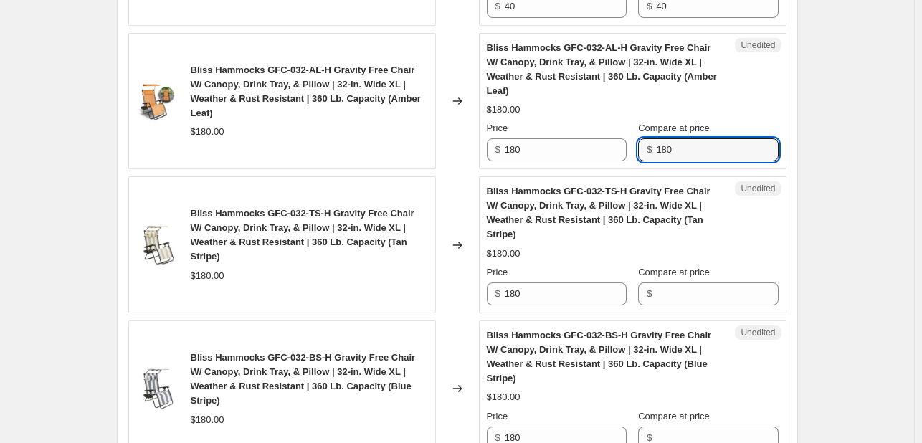
type input "180"
click at [650, 288] on span "$" at bounding box center [649, 293] width 5 height 11
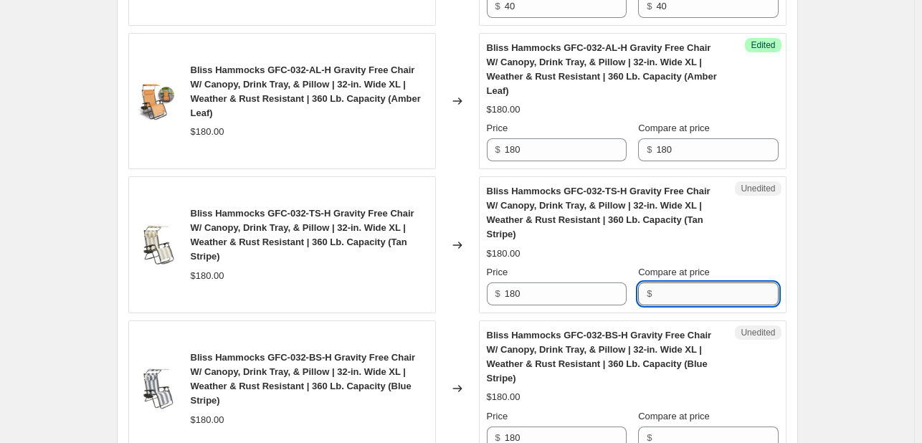
click at [671, 283] on input "Compare at price" at bounding box center [717, 294] width 122 height 23
paste input "180"
type input "180"
click at [680, 427] on input "Compare at price" at bounding box center [717, 438] width 122 height 23
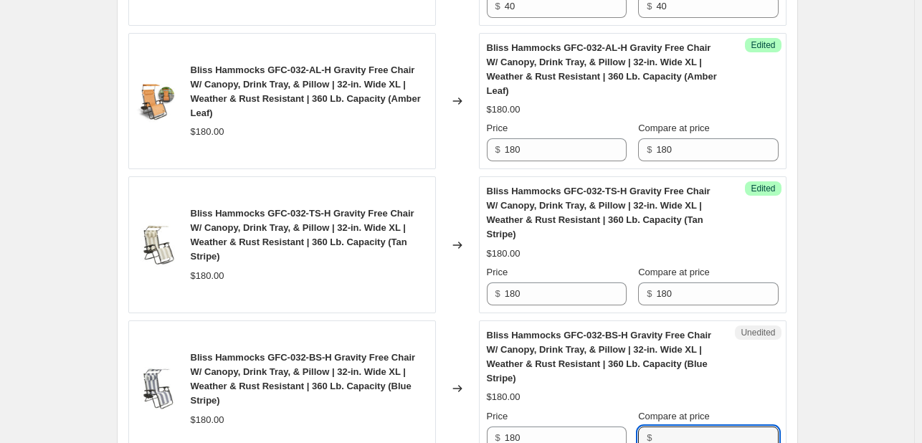
paste input "180"
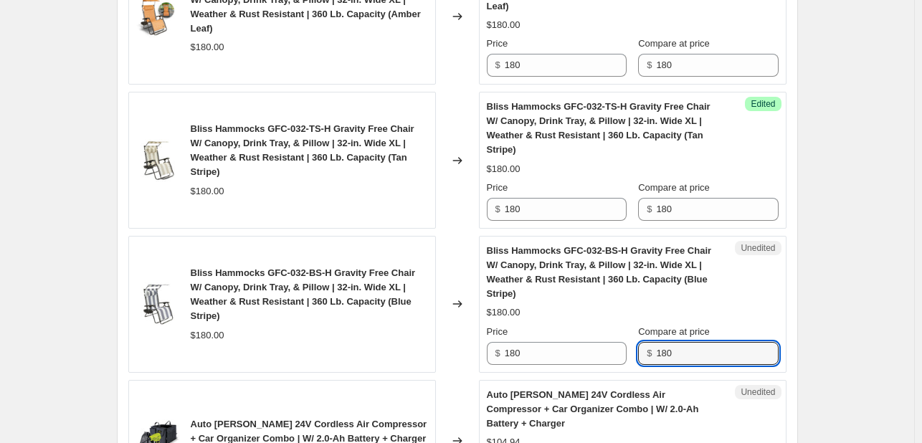
scroll to position [1394, 0]
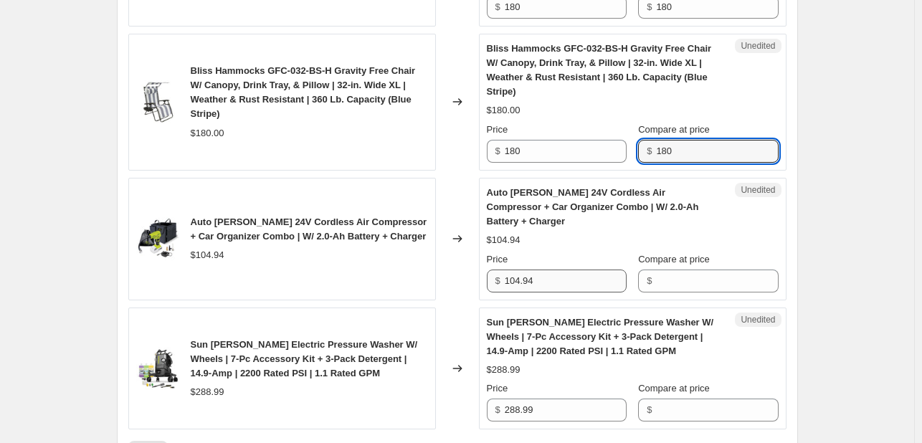
type input "180"
click at [553, 270] on input "104.94" at bounding box center [566, 281] width 122 height 23
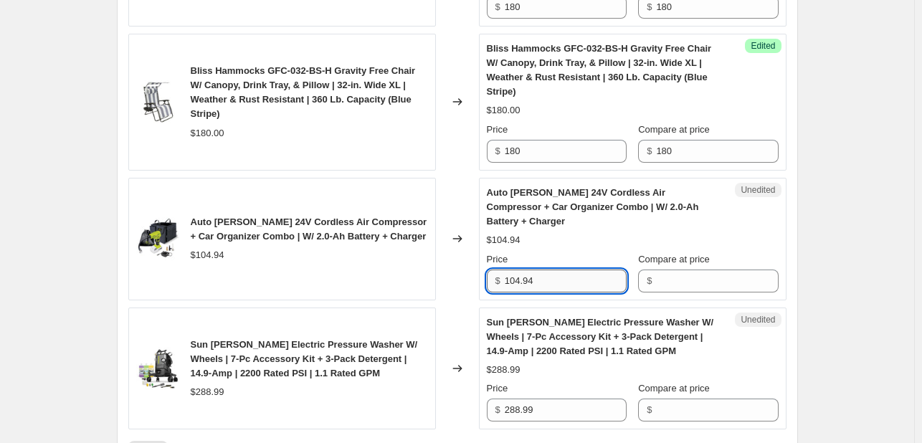
click at [553, 270] on input "104.94" at bounding box center [566, 281] width 122 height 23
click at [665, 270] on input "Compare at price" at bounding box center [717, 281] width 122 height 23
paste input "104.94"
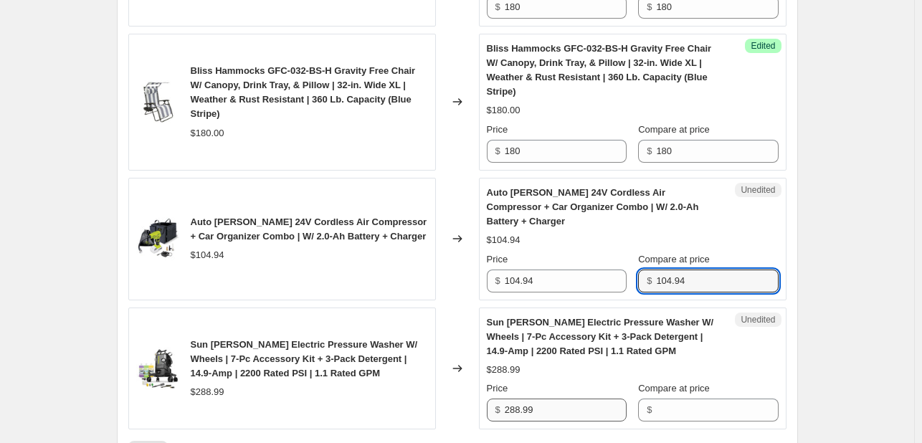
type input "104.94"
click at [559, 399] on input "288.99" at bounding box center [566, 410] width 122 height 23
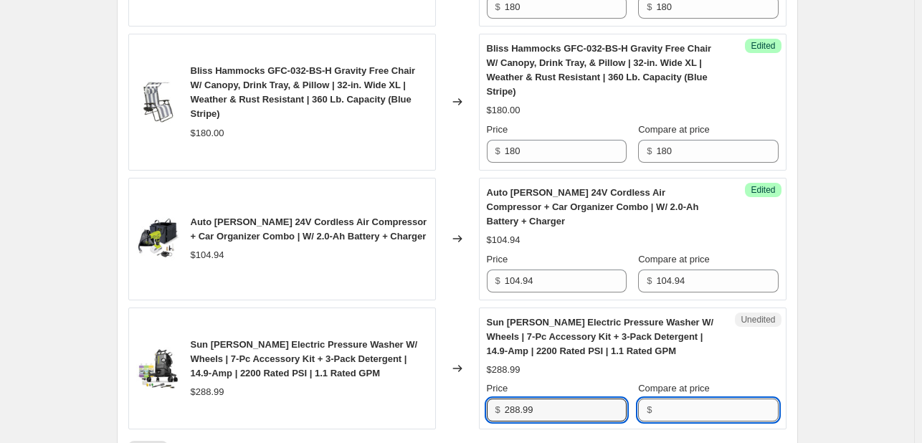
click at [679, 399] on input "Compare at price" at bounding box center [717, 410] width 122 height 23
paste input "288.99"
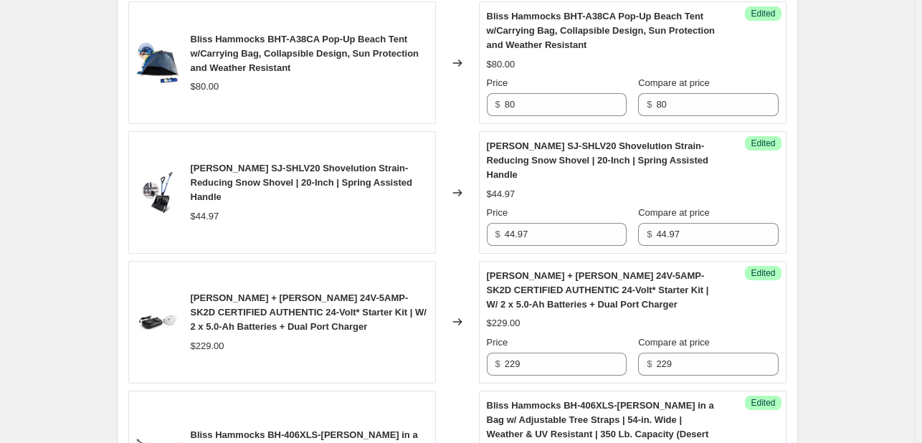
scroll to position [534, 0]
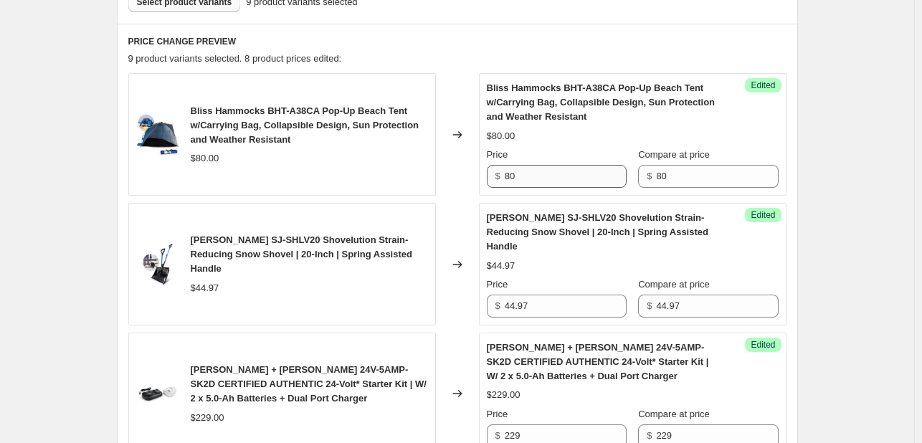
type input "288.99"
drag, startPoint x: 522, startPoint y: 174, endPoint x: 475, endPoint y: 165, distance: 47.5
click at [475, 165] on div "Bliss Hammocks BHT-A38CA Pop-Up Beach Tent w/Carrying Bag, Collapsible Design, …" at bounding box center [457, 134] width 658 height 123
type input "59.97"
click at [556, 259] on div "$44.97" at bounding box center [633, 266] width 292 height 14
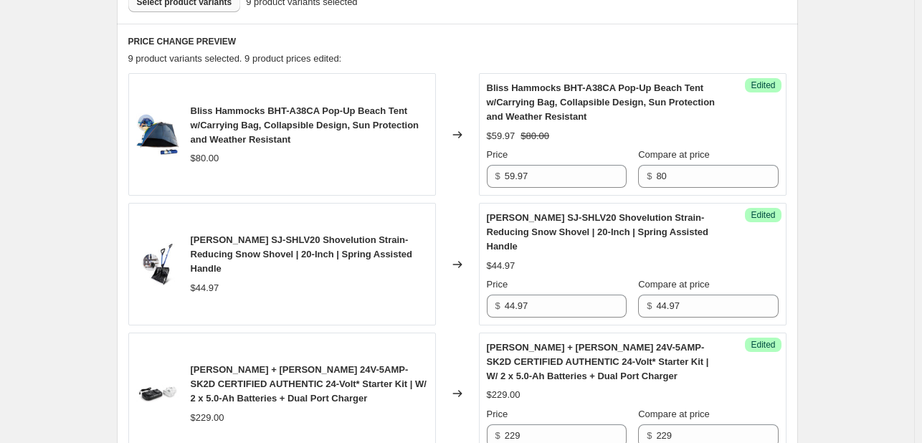
scroll to position [605, 0]
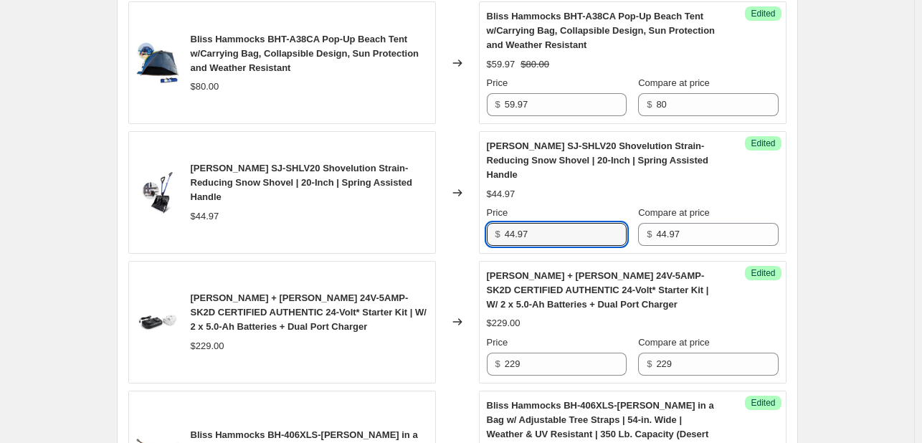
drag, startPoint x: 516, startPoint y: 217, endPoint x: 497, endPoint y: 219, distance: 19.4
click at [497, 223] on div "$ 44.97" at bounding box center [557, 234] width 140 height 23
type input "29.97"
click at [490, 189] on div "[PERSON_NAME] SJ-SHLV20 Shovelution Strain-Reducing Snow Shovel | 20-Inch | Spr…" at bounding box center [633, 192] width 292 height 107
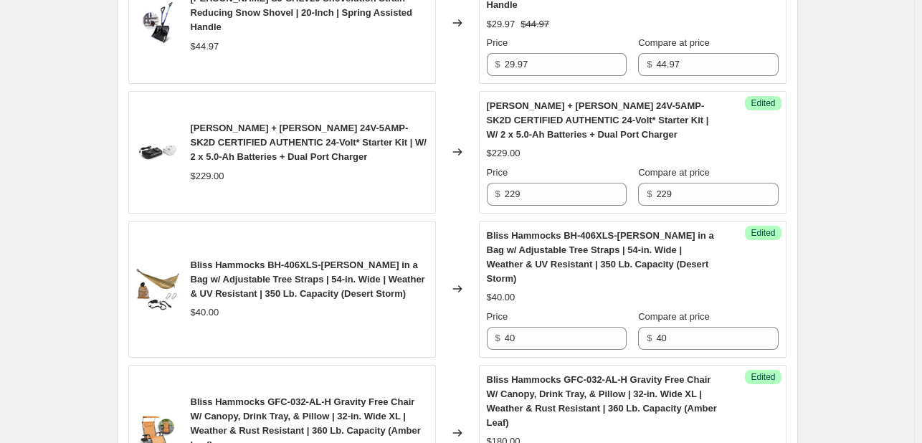
scroll to position [820, 0]
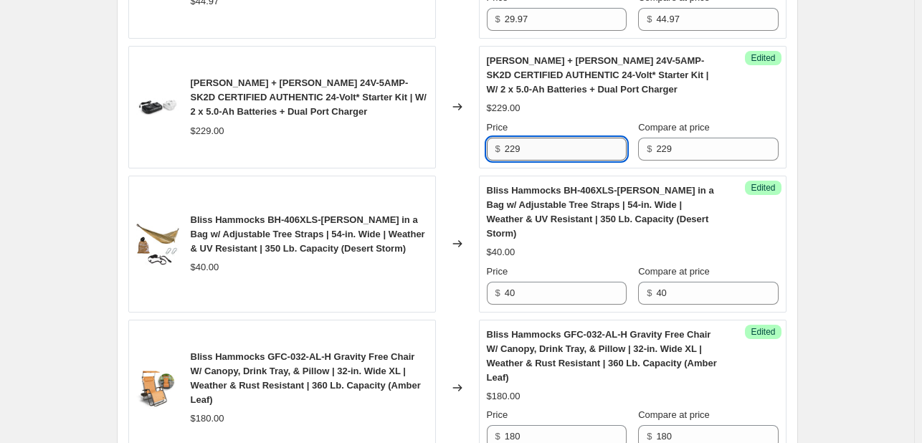
click at [525, 138] on input "229" at bounding box center [566, 149] width 122 height 23
type input "169"
click at [554, 210] on div "Bliss Hammocks BH-406XLS-[PERSON_NAME] in a Bag w/ Adjustable Tree Straps | 54-…" at bounding box center [604, 212] width 234 height 57
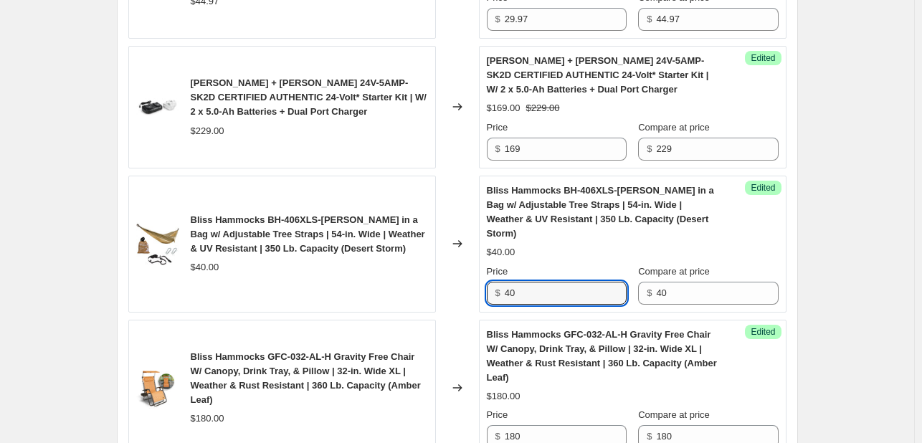
drag, startPoint x: 523, startPoint y: 261, endPoint x: 499, endPoint y: 259, distance: 23.8
click at [499, 282] on div "$ 40" at bounding box center [557, 293] width 140 height 23
type input "19.97"
click at [511, 230] on div "Bliss Hammocks BH-406XLS-[PERSON_NAME] in a Bag w/ Adjustable Tree Straps | 54-…" at bounding box center [633, 244] width 292 height 121
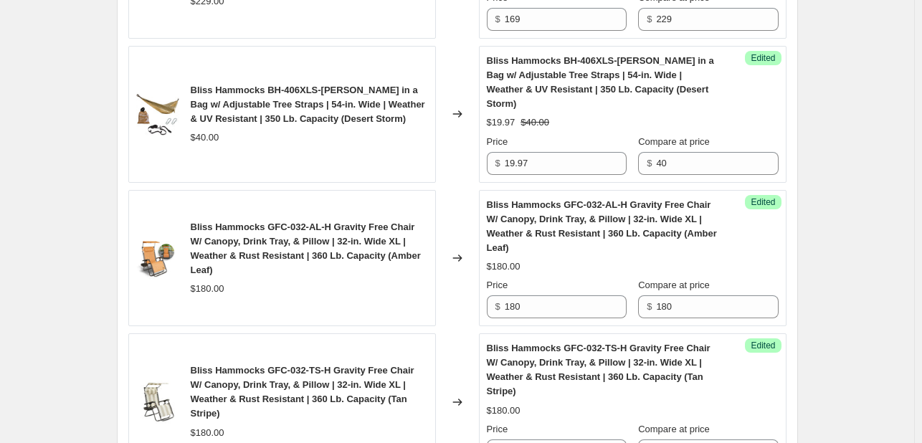
scroll to position [1035, 0]
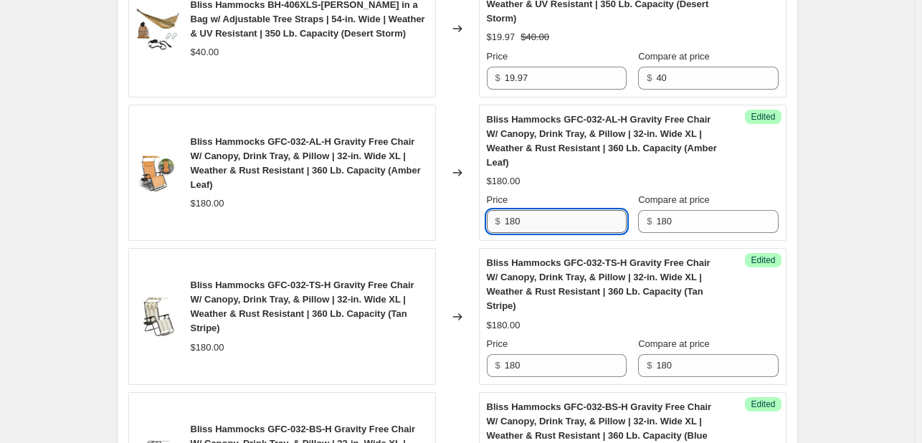
click at [523, 210] on input "180" at bounding box center [566, 221] width 122 height 23
click at [523, 210] on input "18099.97" at bounding box center [566, 221] width 122 height 23
click at [523, 210] on input "99.97" at bounding box center [566, 221] width 122 height 23
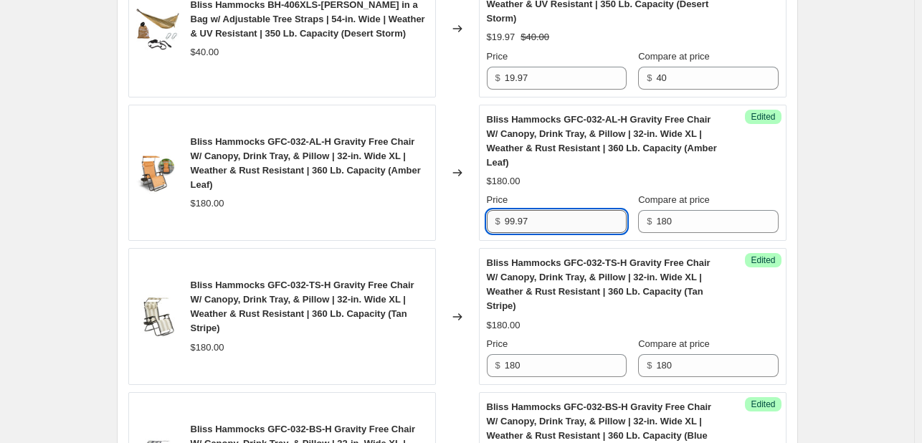
click at [523, 210] on input "99.97" at bounding box center [566, 221] width 122 height 23
type input "99.97"
click at [531, 354] on input "180" at bounding box center [566, 365] width 122 height 23
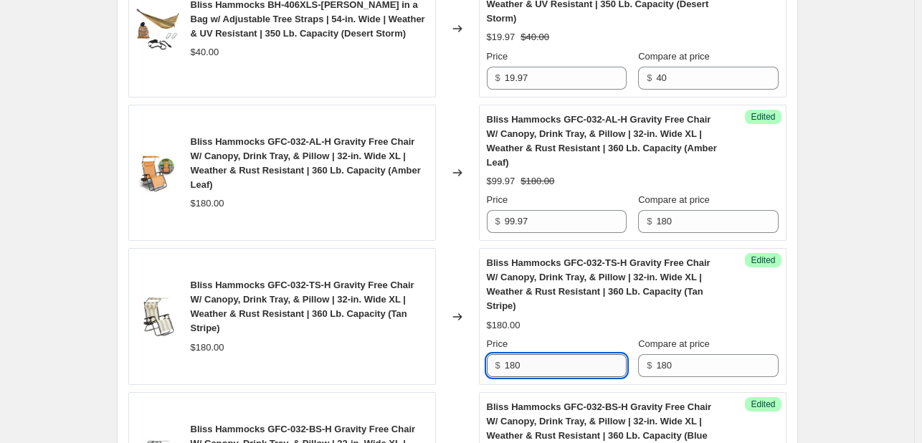
click at [531, 354] on input "180" at bounding box center [566, 365] width 122 height 23
paste input "99.97"
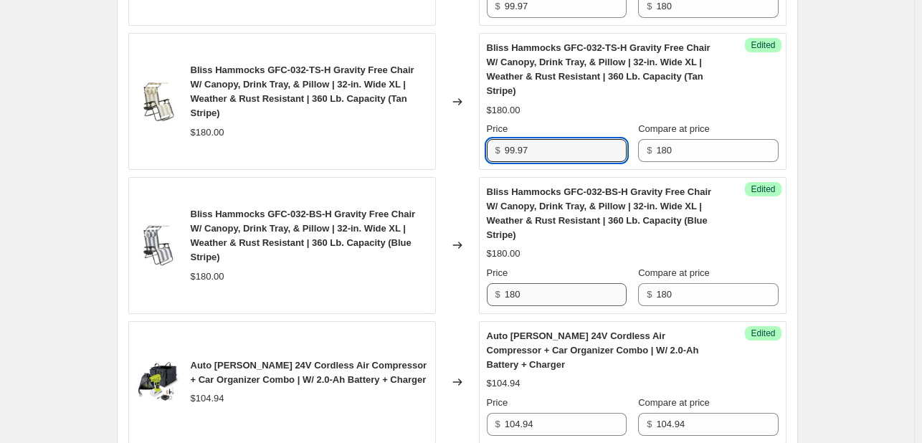
type input "99.97"
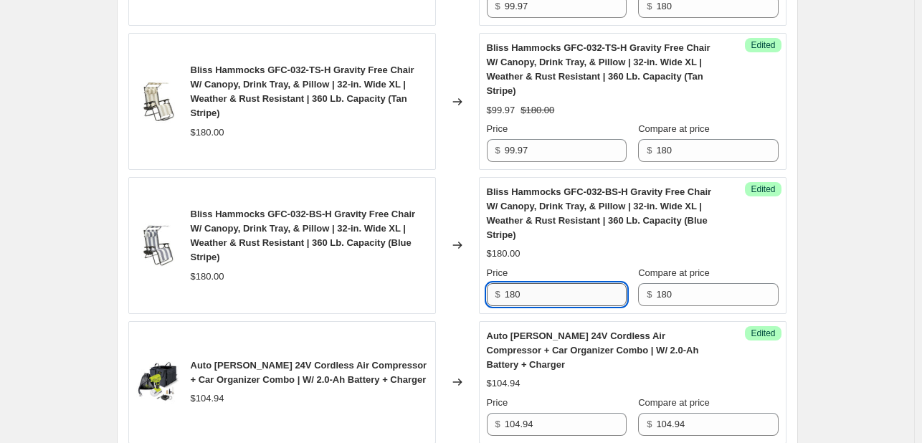
click at [523, 283] on input "180" at bounding box center [566, 294] width 122 height 23
paste input "99.97"
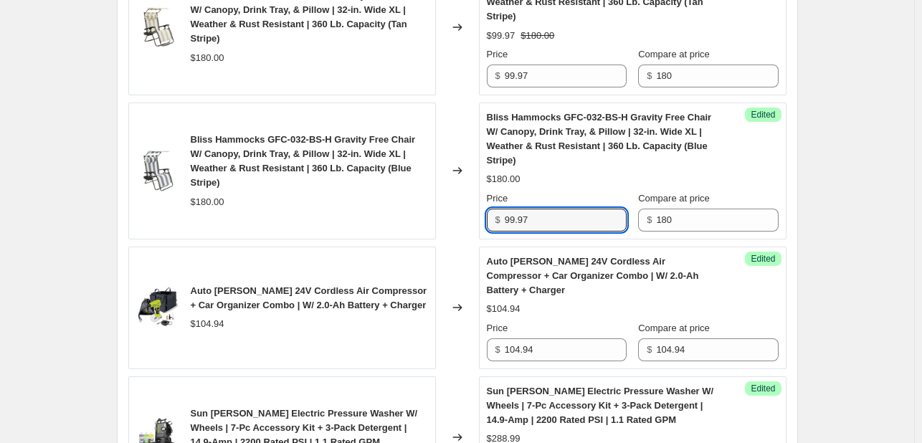
scroll to position [1394, 0]
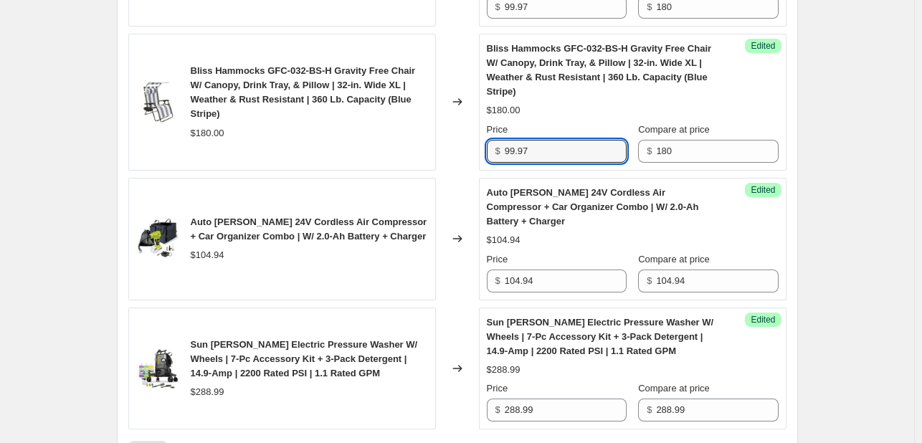
type input "99.97"
click at [474, 184] on div "Changed to" at bounding box center [457, 239] width 43 height 123
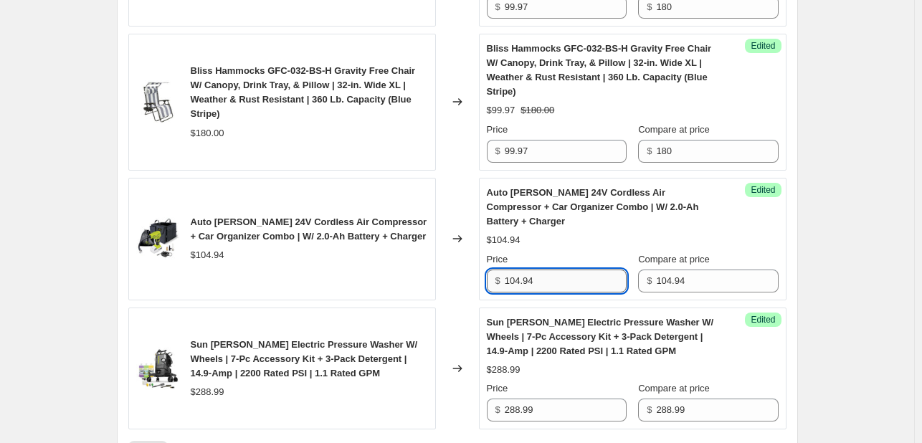
click at [536, 270] on input "104.94" at bounding box center [566, 281] width 122 height 23
type input "69.97"
click at [542, 252] on div "Price" at bounding box center [557, 259] width 140 height 14
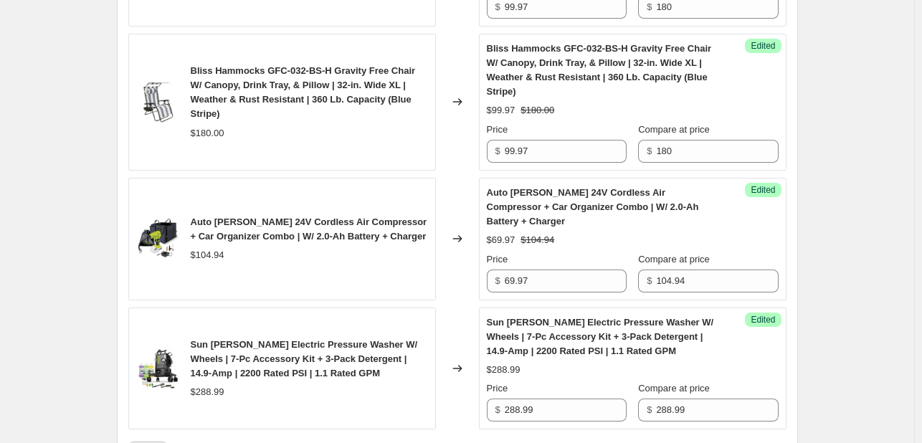
scroll to position [1466, 0]
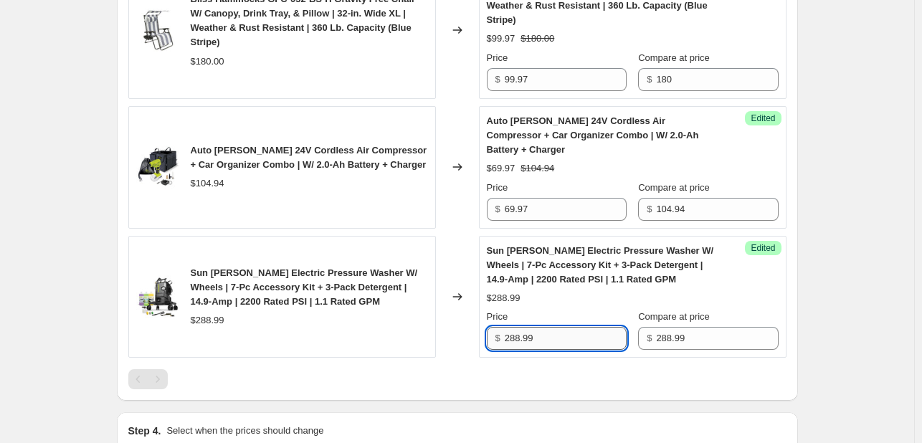
click at [531, 327] on input "288.99" at bounding box center [566, 338] width 122 height 23
click at [540, 291] on div "$288.99" at bounding box center [633, 298] width 292 height 14
click at [518, 327] on input "189.99" at bounding box center [566, 338] width 122 height 23
type input "188.99"
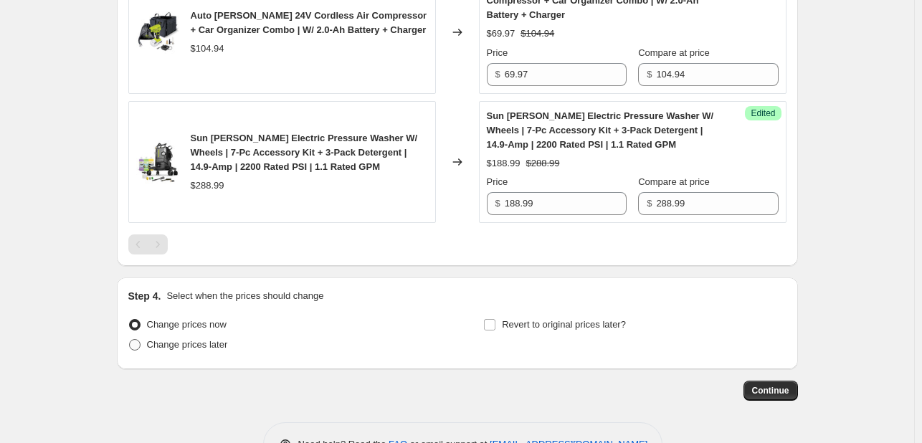
click at [214, 339] on span "Change prices later" at bounding box center [187, 344] width 81 height 11
click at [130, 339] on input "Change prices later" at bounding box center [129, 339] width 1 height 1
radio input "true"
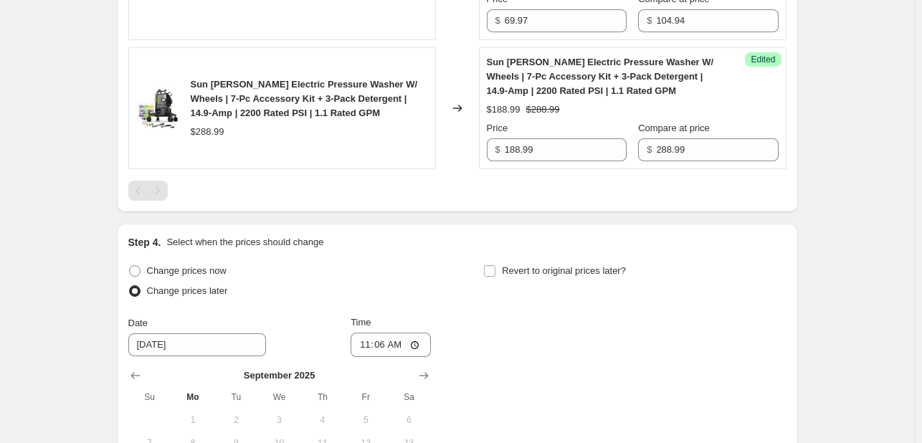
scroll to position [1744, 0]
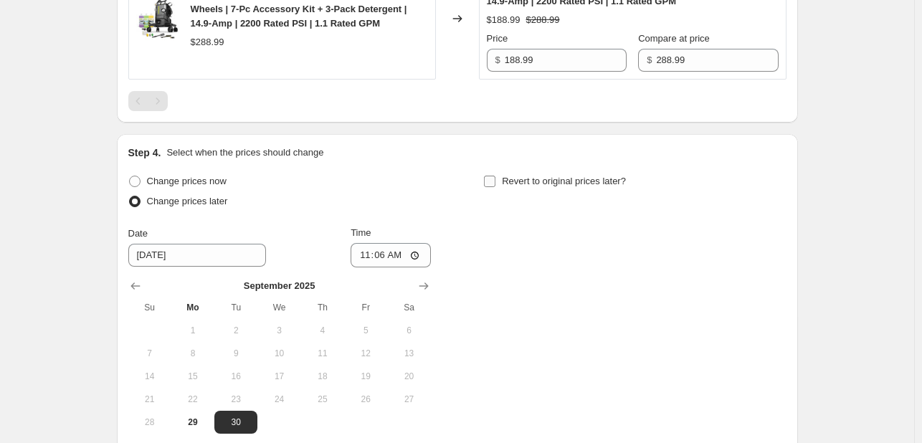
click at [534, 171] on div "Revert to original prices later?" at bounding box center [634, 192] width 303 height 43
click at [531, 176] on span "Revert to original prices later?" at bounding box center [564, 181] width 124 height 11
click at [496, 176] on input "Revert to original prices later?" at bounding box center [489, 181] width 11 height 11
checkbox input "true"
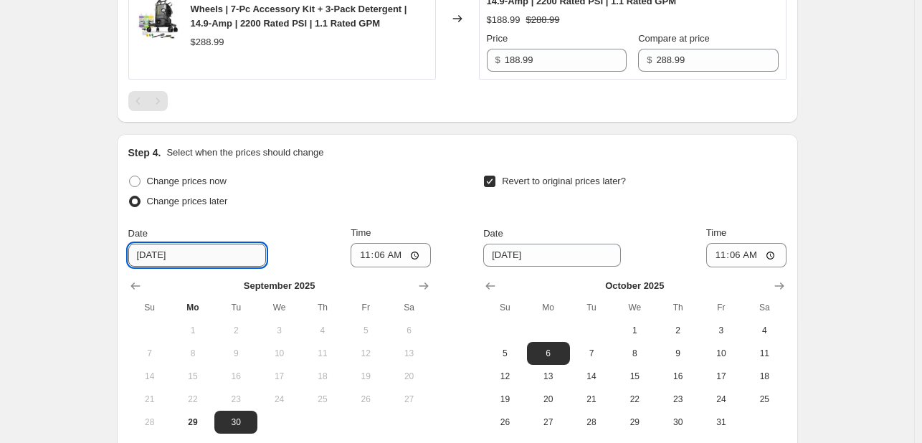
click at [175, 244] on input "[DATE]" at bounding box center [197, 255] width 138 height 23
click at [422, 279] on icon "Show next month, October 2025" at bounding box center [424, 286] width 14 height 14
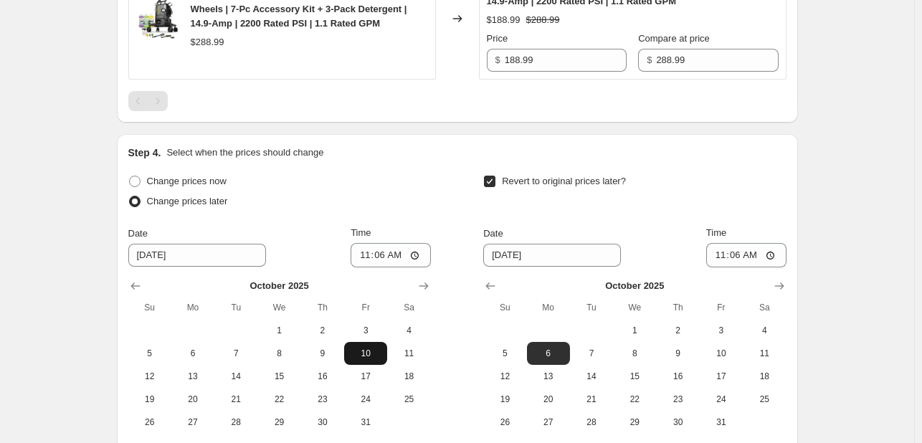
click at [371, 348] on span "10" at bounding box center [366, 353] width 32 height 11
type input "[DATE]"
click at [562, 371] on span "13" at bounding box center [549, 376] width 32 height 11
type input "[DATE]"
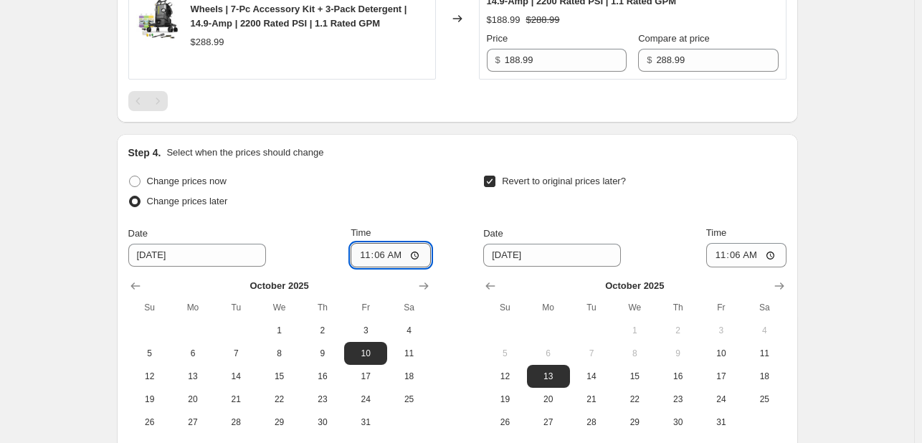
click at [364, 243] on input "11:06" at bounding box center [391, 255] width 80 height 24
type input "16:00"
click at [718, 243] on input "11:06" at bounding box center [746, 255] width 80 height 24
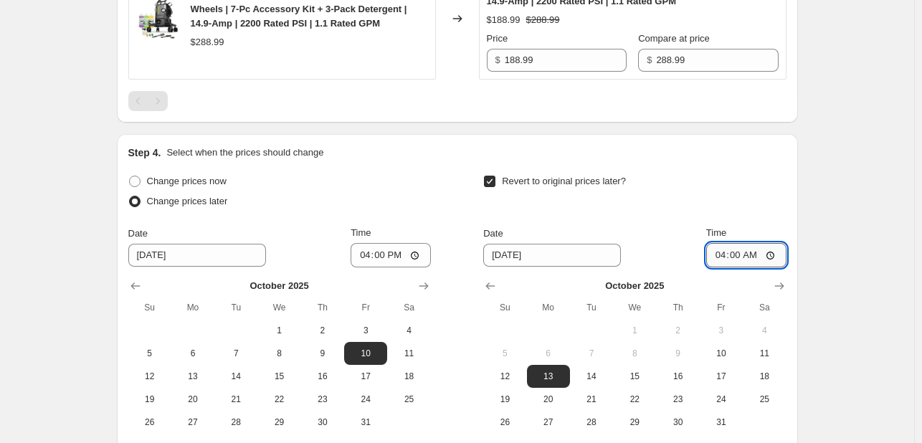
type input "16:00"
click at [798, 190] on div "Step 4. Select when the prices should change Change prices now Change prices la…" at bounding box center [457, 302] width 681 height 337
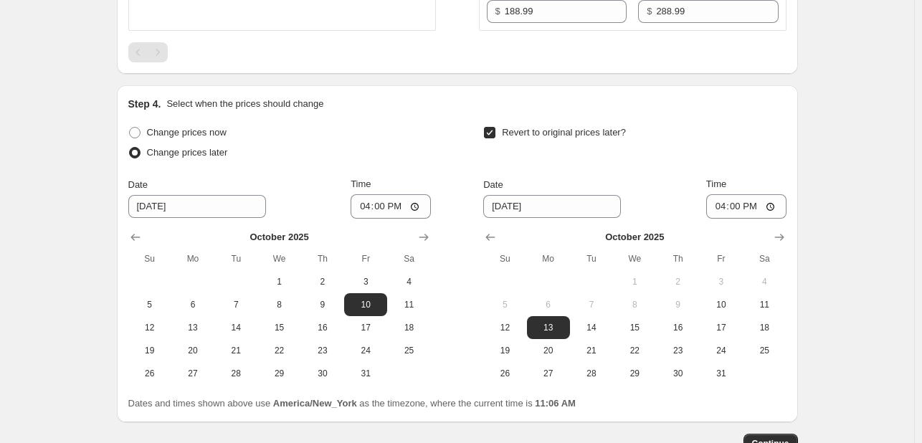
scroll to position [1816, 0]
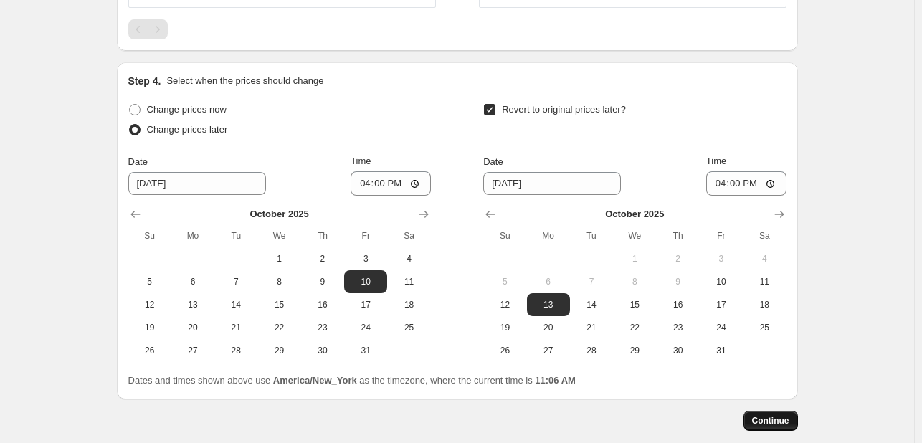
click at [759, 415] on span "Continue" at bounding box center [770, 420] width 37 height 11
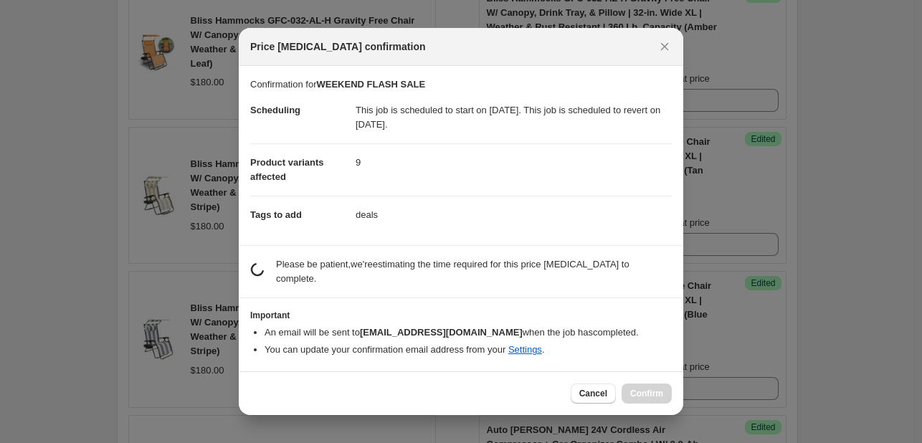
scroll to position [0, 0]
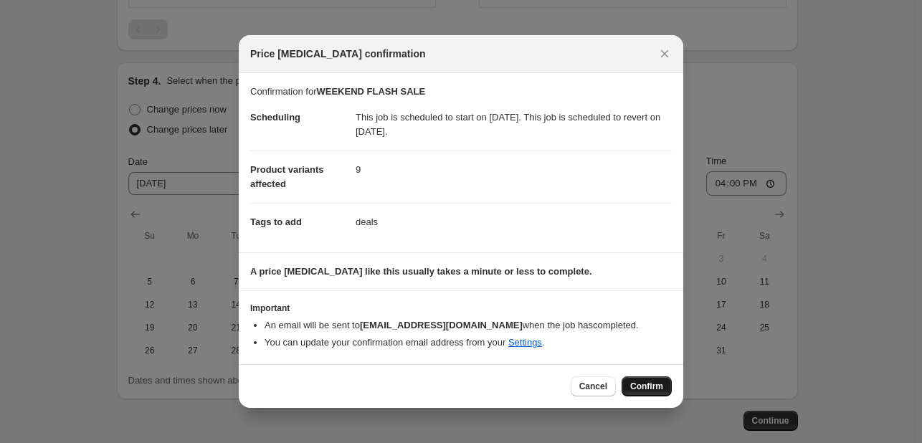
click at [641, 379] on button "Confirm" at bounding box center [647, 386] width 50 height 20
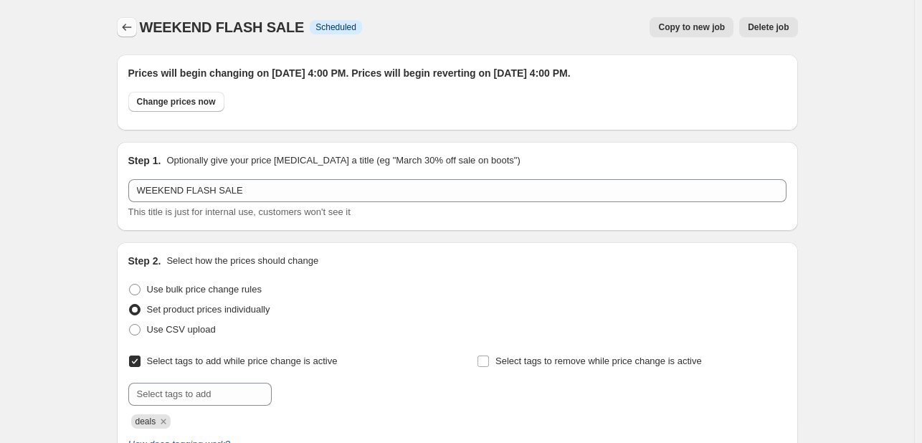
click at [126, 29] on icon "Price change jobs" at bounding box center [127, 27] width 14 height 14
